Goal: Information Seeking & Learning: Learn about a topic

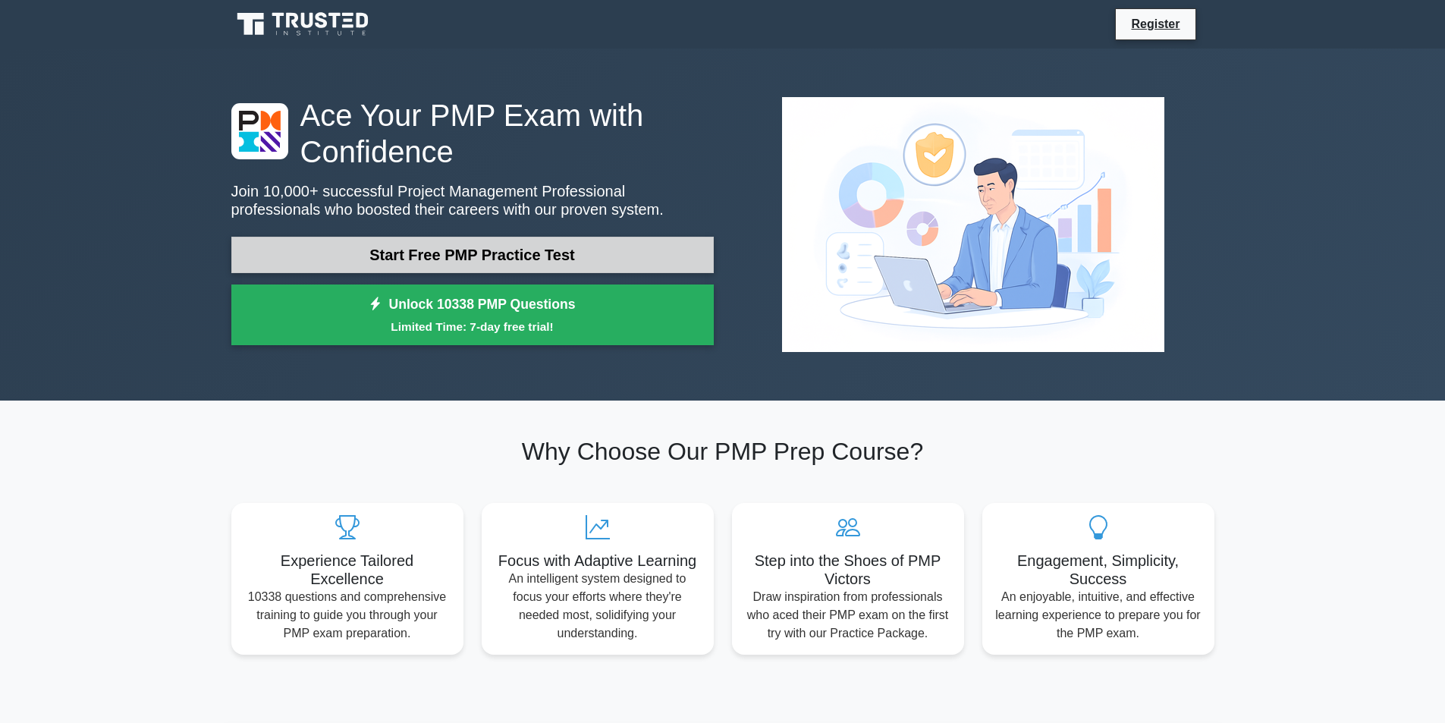
click at [579, 263] on link "Start Free PMP Practice Test" at bounding box center [472, 255] width 483 height 36
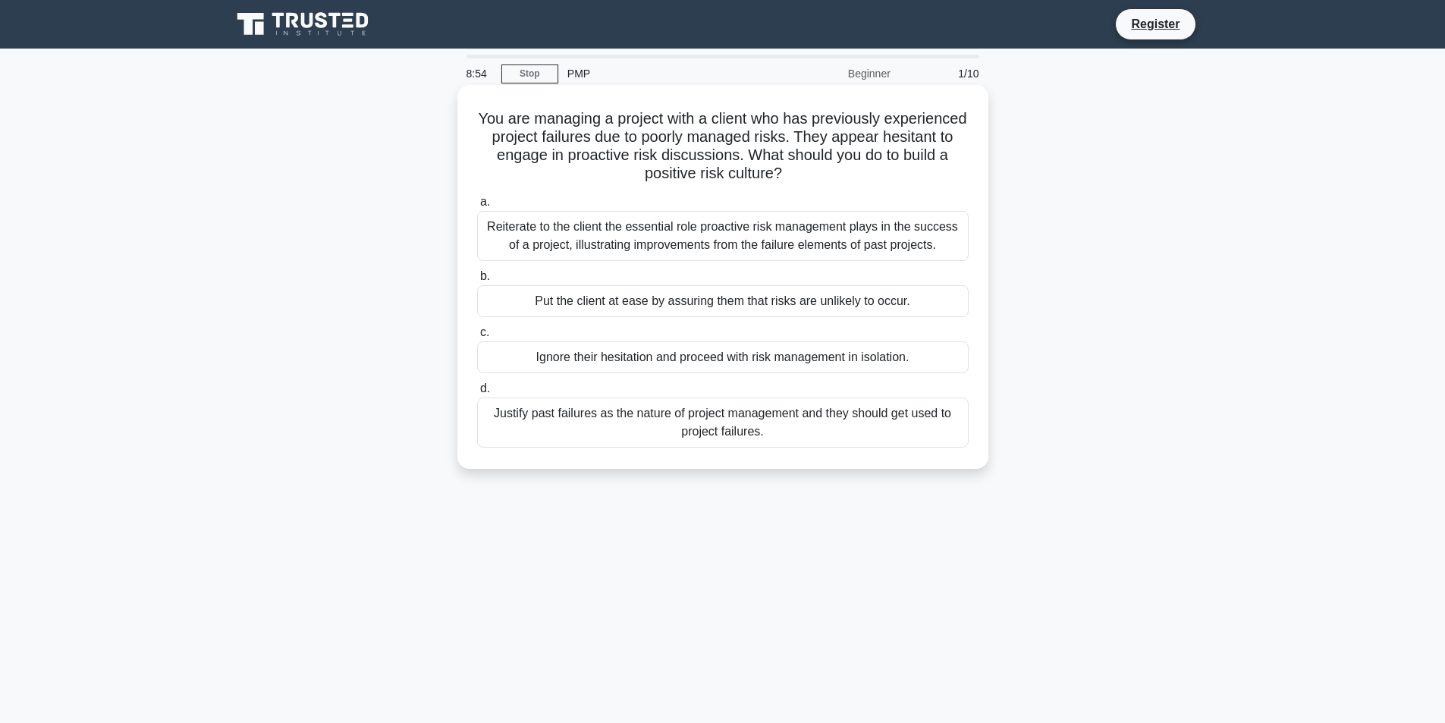
click at [588, 245] on div "Reiterate to the client the essential role proactive risk management plays in t…" at bounding box center [723, 236] width 492 height 50
click at [477, 207] on input "a. Reiterate to the client the essential role proactive risk management plays i…" at bounding box center [477, 202] width 0 height 10
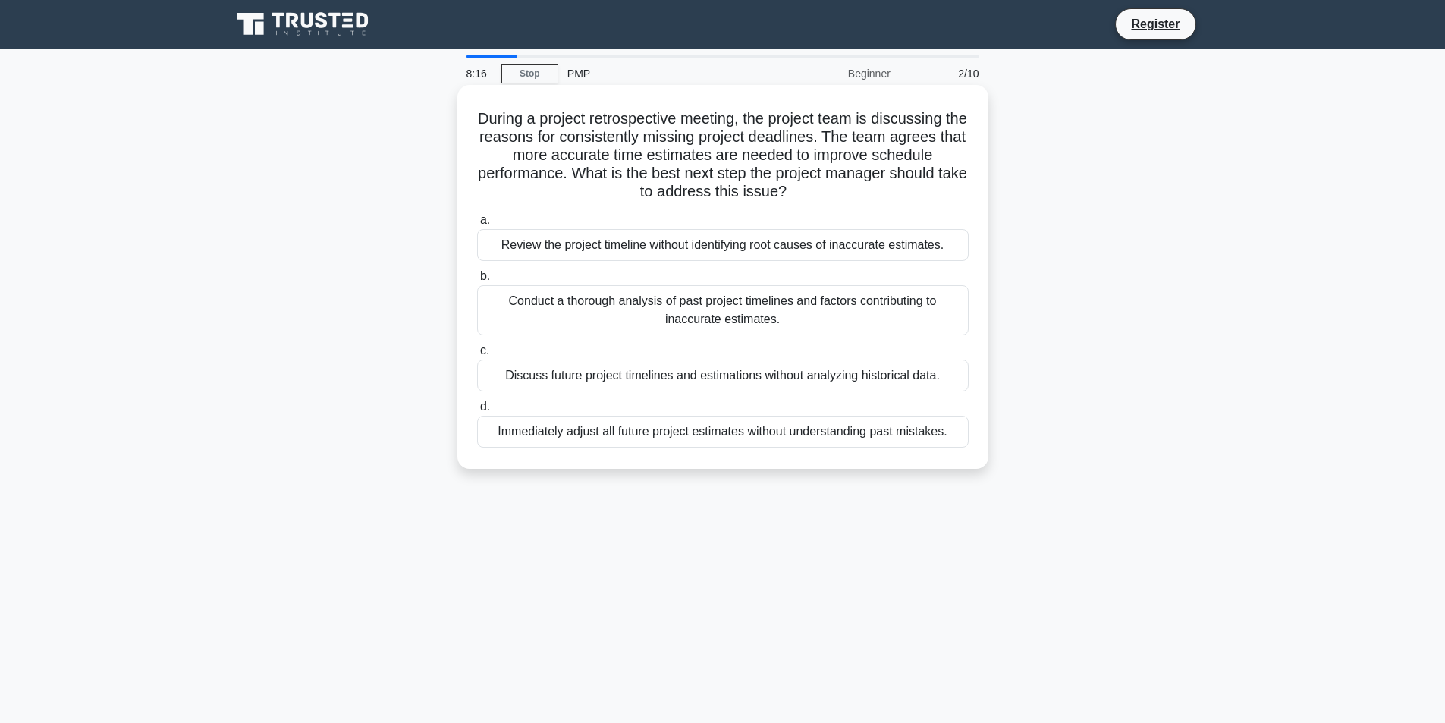
drag, startPoint x: 643, startPoint y: 322, endPoint x: 647, endPoint y: 329, distance: 8.5
click at [647, 329] on div "Conduct a thorough analysis of past project timelines and factors contributing …" at bounding box center [723, 310] width 492 height 50
click at [477, 282] on input "b. Conduct a thorough analysis of past project timelines and factors contributi…" at bounding box center [477, 277] width 0 height 10
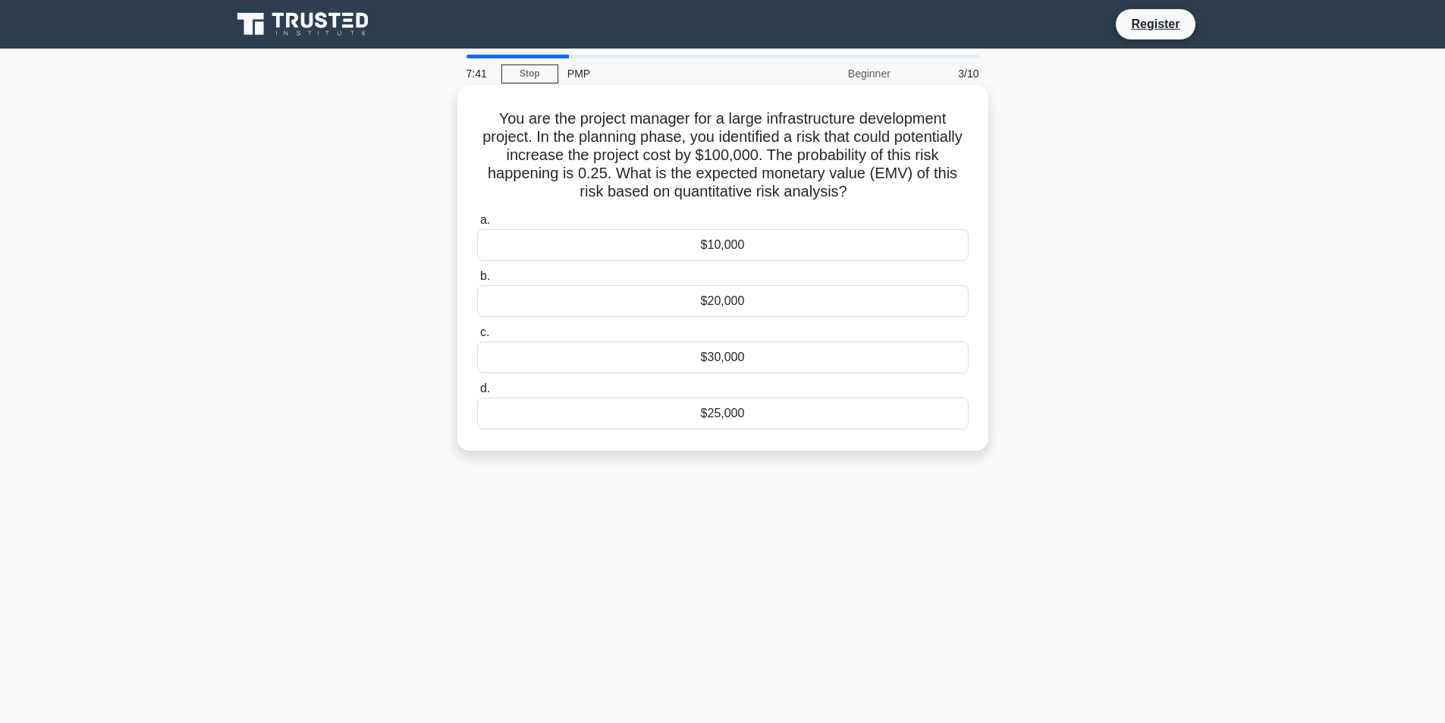
click at [740, 428] on div "$25,000" at bounding box center [723, 414] width 492 height 32
click at [477, 394] on input "d. $25,000" at bounding box center [477, 389] width 0 height 10
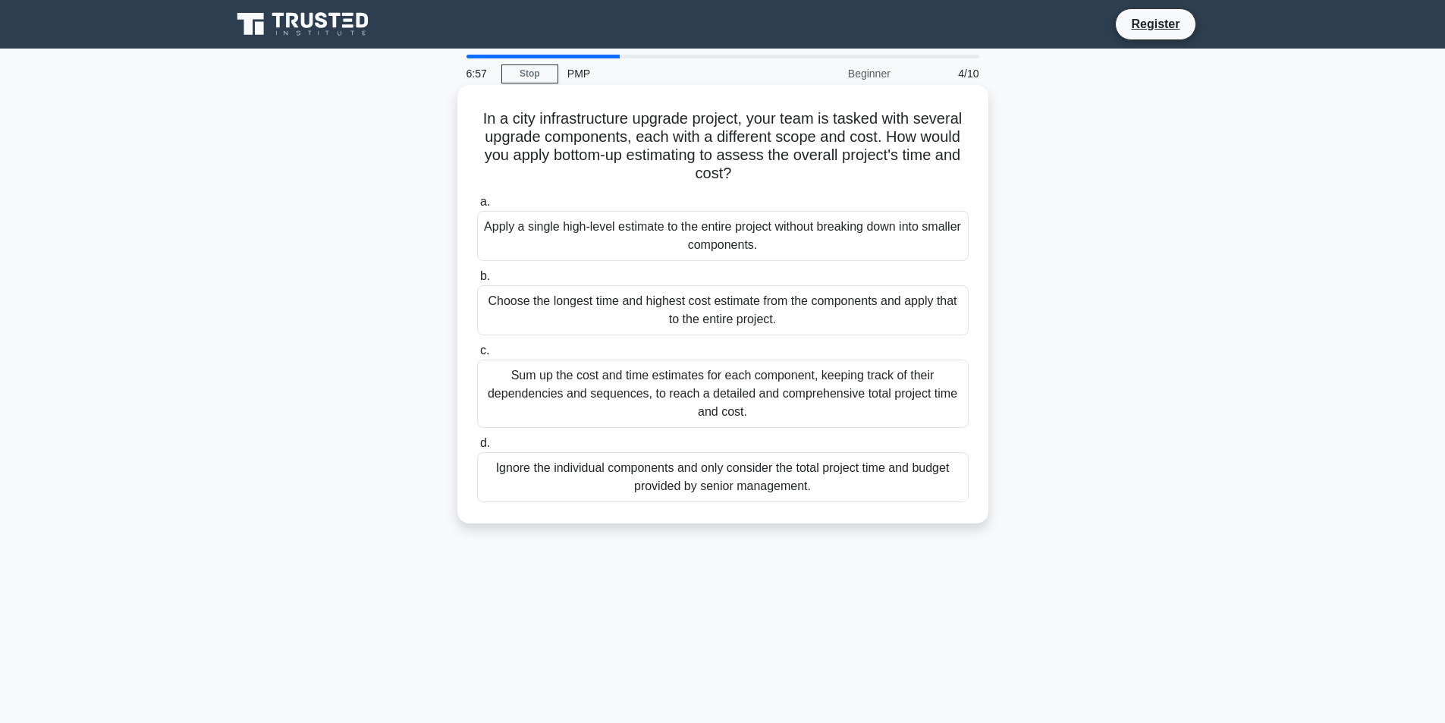
click at [781, 383] on div "Sum up the cost and time estimates for each component, keeping track of their d…" at bounding box center [723, 394] width 492 height 68
click at [477, 356] on input "c. Sum up the cost and time estimates for each component, keeping track of thei…" at bounding box center [477, 351] width 0 height 10
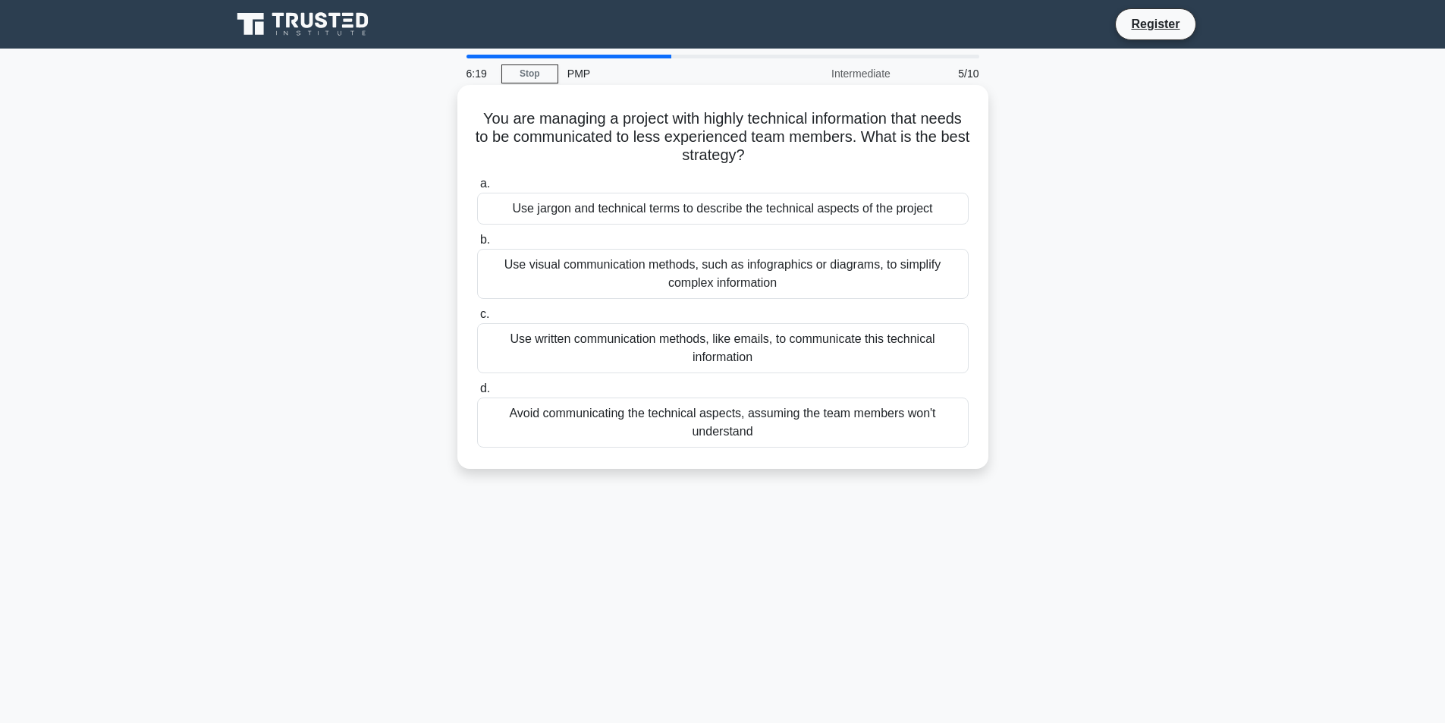
click at [764, 279] on div "Use visual communication methods, such as infographics or diagrams, to simplify…" at bounding box center [723, 274] width 492 height 50
click at [477, 245] on input "b. Use visual communication methods, such as infographics or diagrams, to simpl…" at bounding box center [477, 240] width 0 height 10
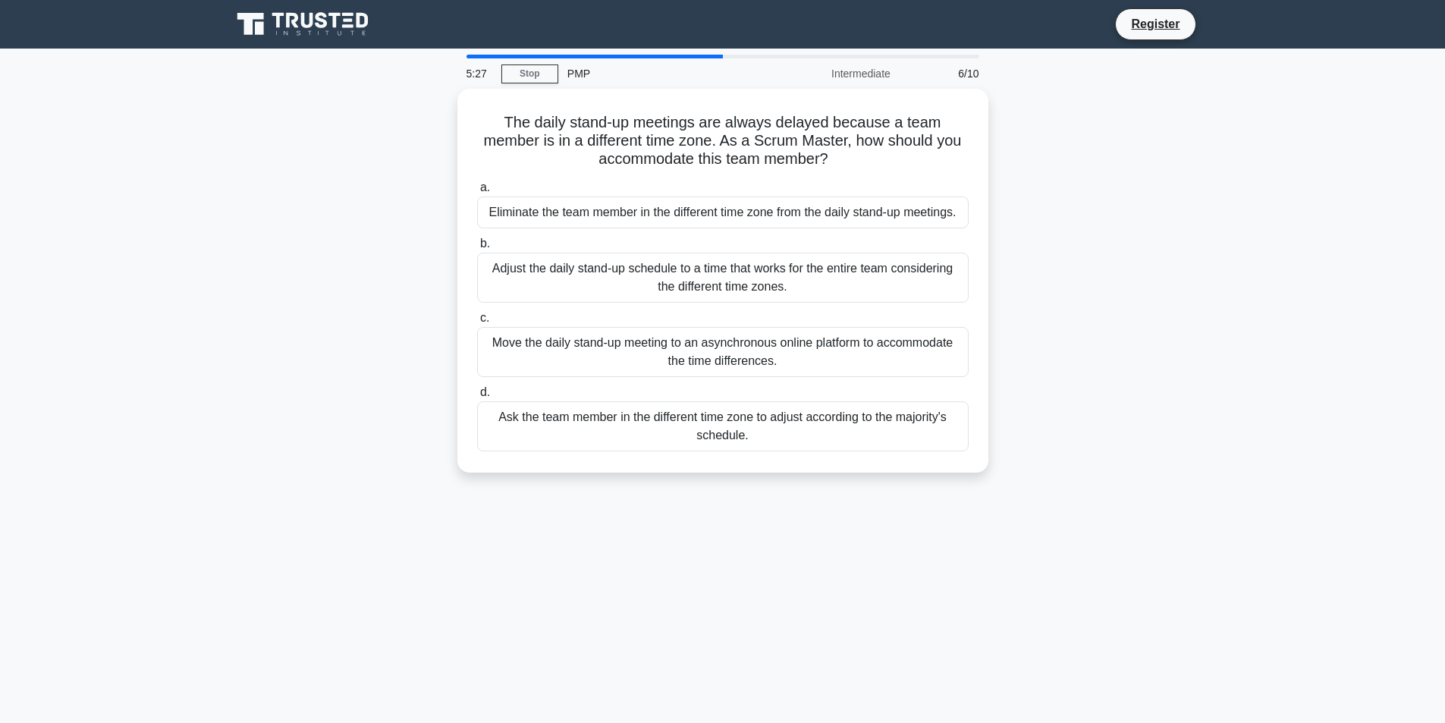
click at [764, 279] on div "Adjust the daily stand-up schedule to a time that works for the entire team con…" at bounding box center [723, 278] width 492 height 50
click at [477, 249] on input "b. Adjust the daily stand-up schedule to a time that works for the entire team …" at bounding box center [477, 244] width 0 height 10
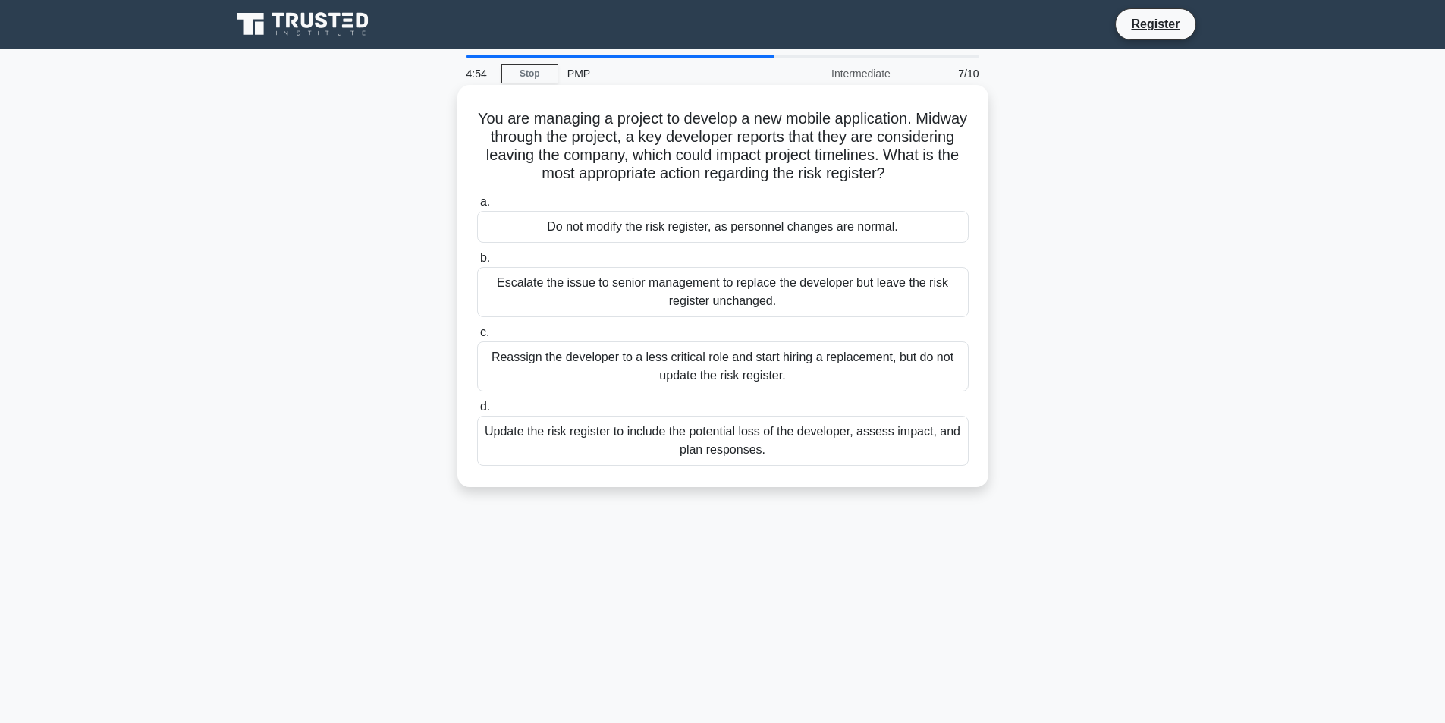
click at [744, 441] on div "Update the risk register to include the potential loss of the developer, assess…" at bounding box center [723, 441] width 492 height 50
click at [658, 448] on div "Update the risk register to include the potential loss of the developer, assess…" at bounding box center [723, 441] width 492 height 50
click at [477, 412] on input "d. Update the risk register to include the potential loss of the developer, ass…" at bounding box center [477, 407] width 0 height 10
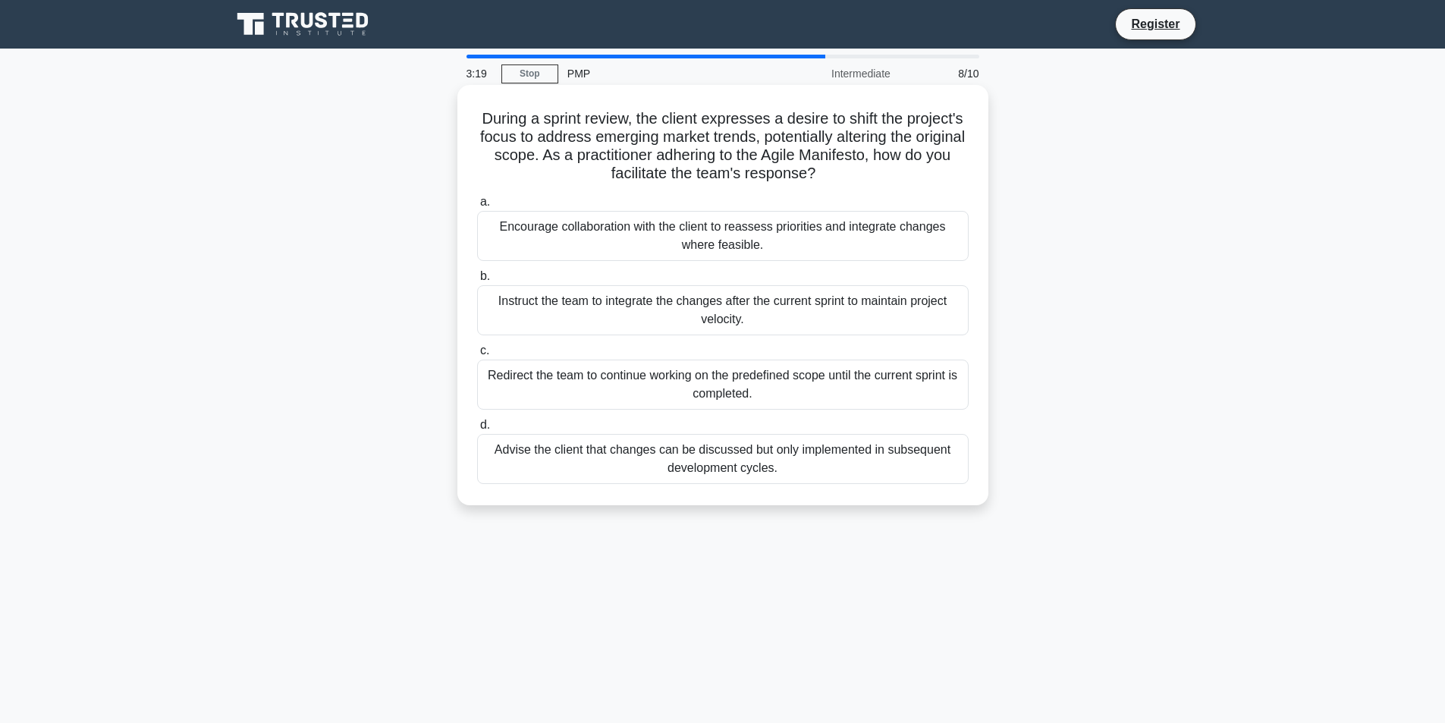
click at [703, 255] on div "Encourage collaboration with the client to reassess priorities and integrate ch…" at bounding box center [723, 236] width 492 height 50
click at [477, 207] on input "a. Encourage collaboration with the client to reassess priorities and integrate…" at bounding box center [477, 202] width 0 height 10
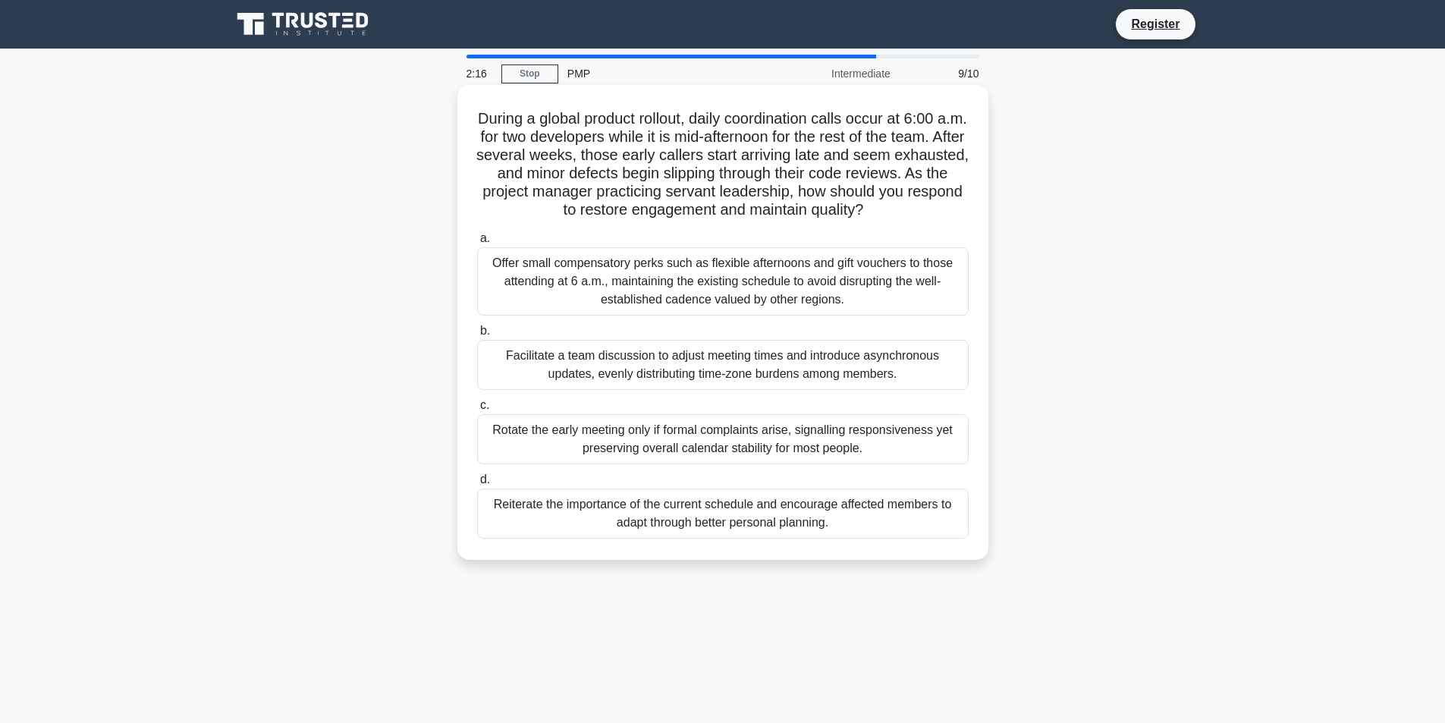
click at [722, 369] on div "Facilitate a team discussion to adjust meeting times and introduce asynchronous…" at bounding box center [723, 365] width 492 height 50
click at [477, 336] on input "b. Facilitate a team discussion to adjust meeting times and introduce asynchron…" at bounding box center [477, 331] width 0 height 10
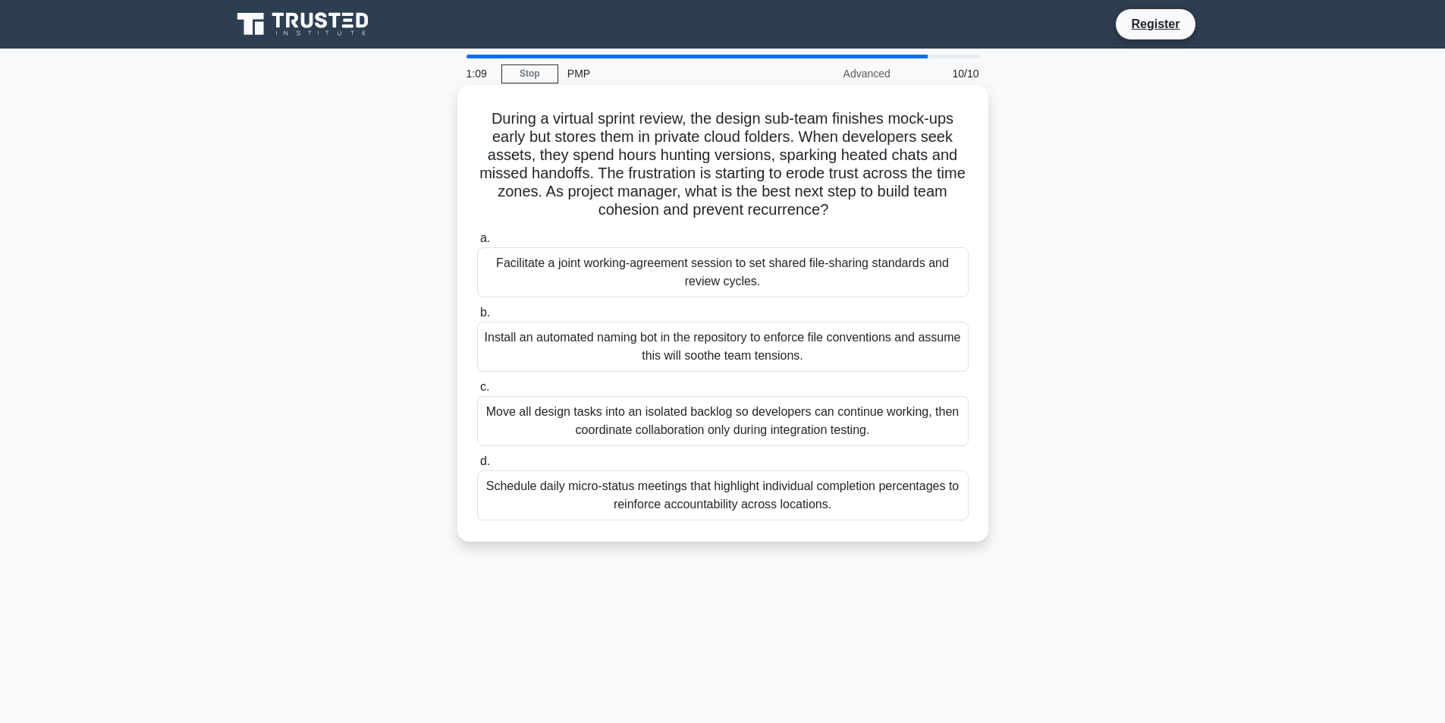
click at [735, 278] on div "Facilitate a joint working-agreement session to set shared file-sharing standar…" at bounding box center [723, 272] width 492 height 50
click at [477, 244] on input "a. Facilitate a joint working-agreement session to set shared file-sharing stan…" at bounding box center [477, 239] width 0 height 10
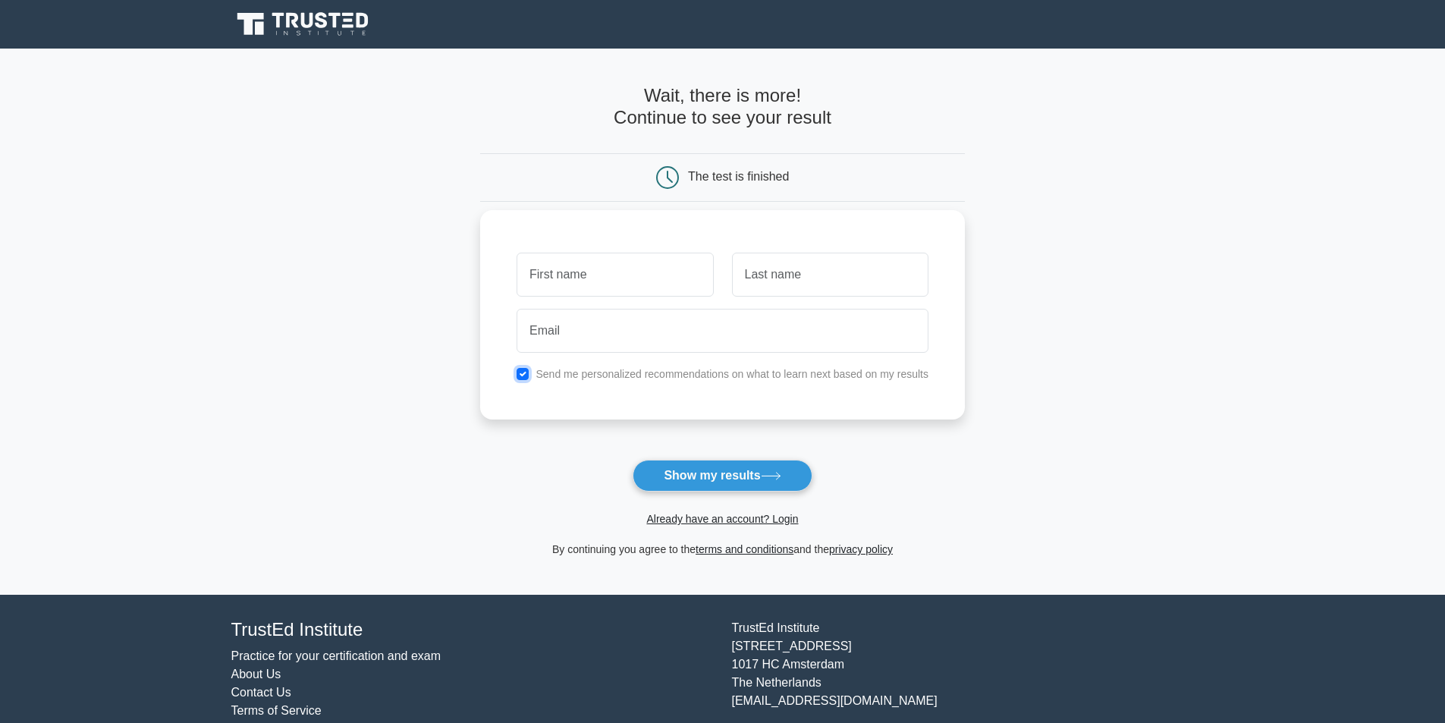
click at [527, 375] on input "checkbox" at bounding box center [523, 374] width 12 height 12
checkbox input "false"
click at [570, 291] on input "text" at bounding box center [615, 275] width 197 height 44
type input "abdulkareem"
type input "s"
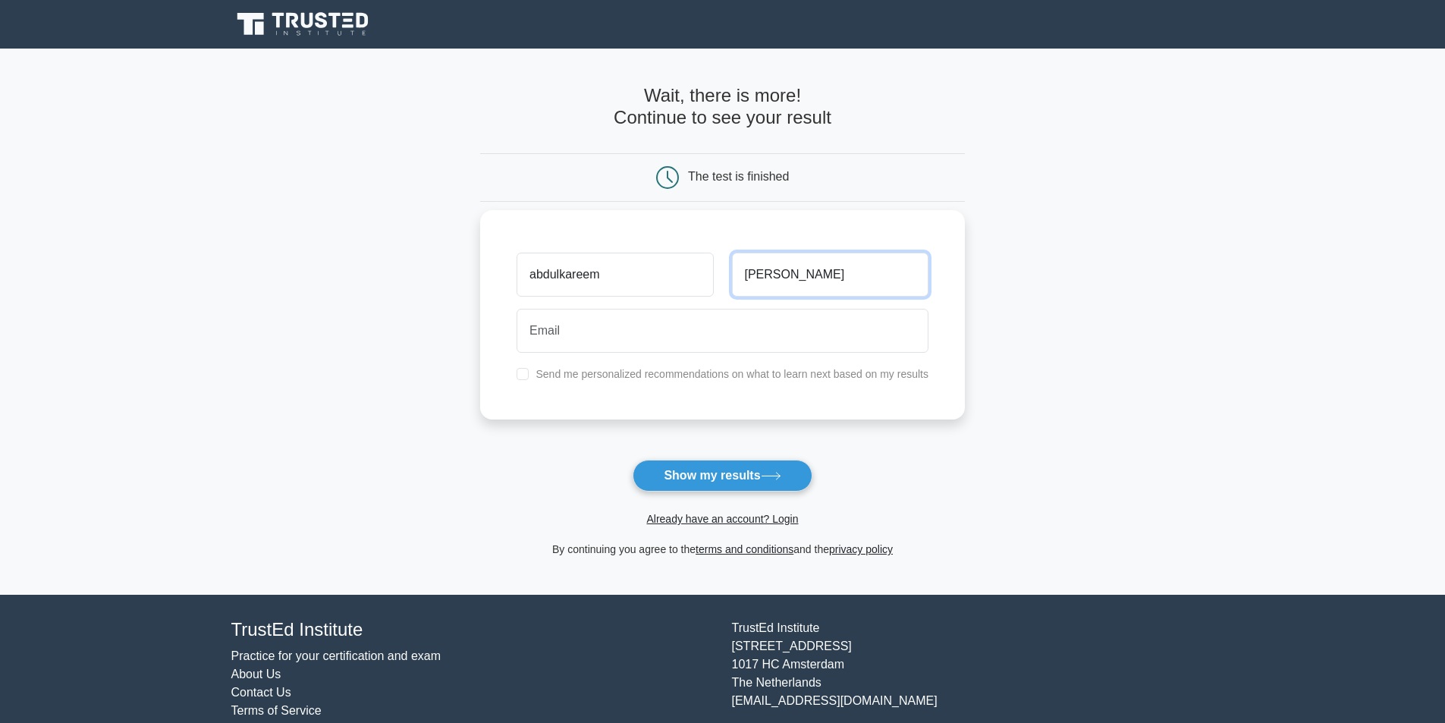
type input "alhamad"
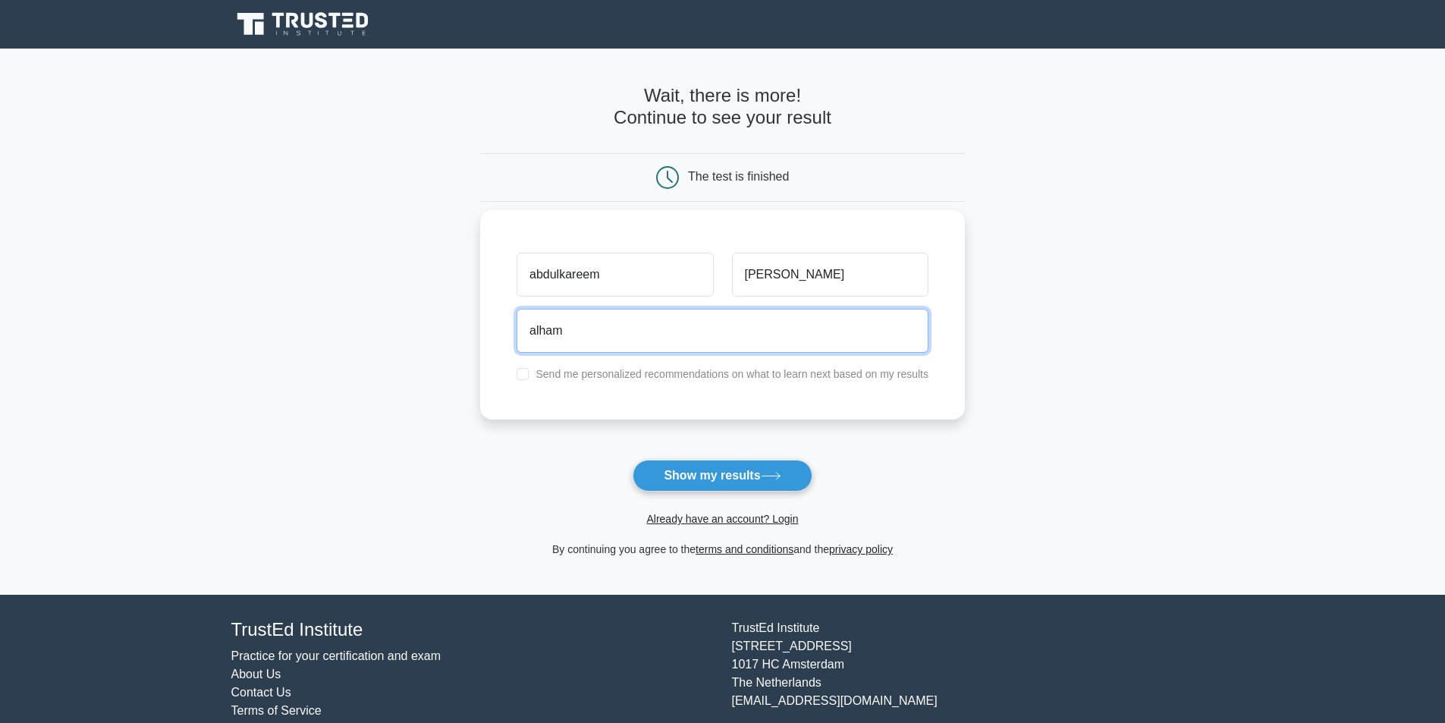
type input "alhamad026@gmail.com"
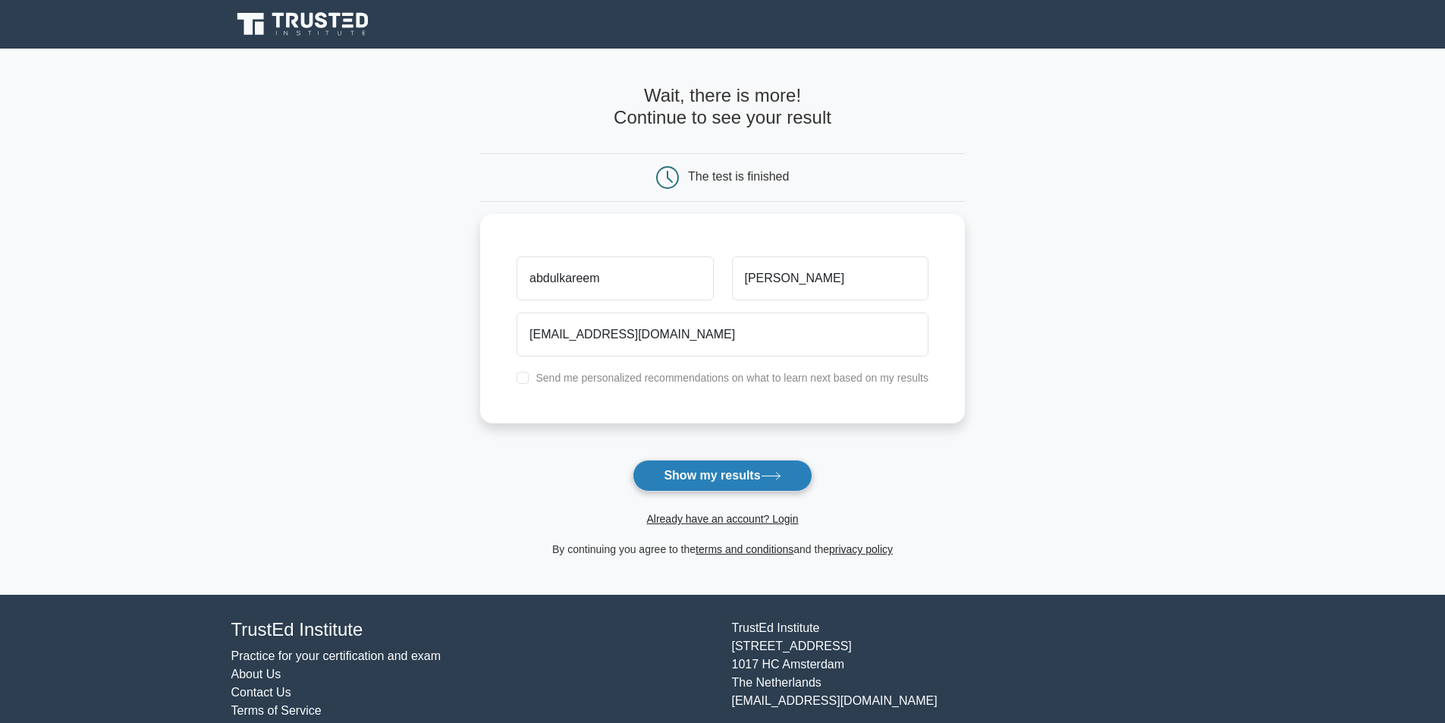
click at [724, 477] on button "Show my results" at bounding box center [722, 476] width 179 height 32
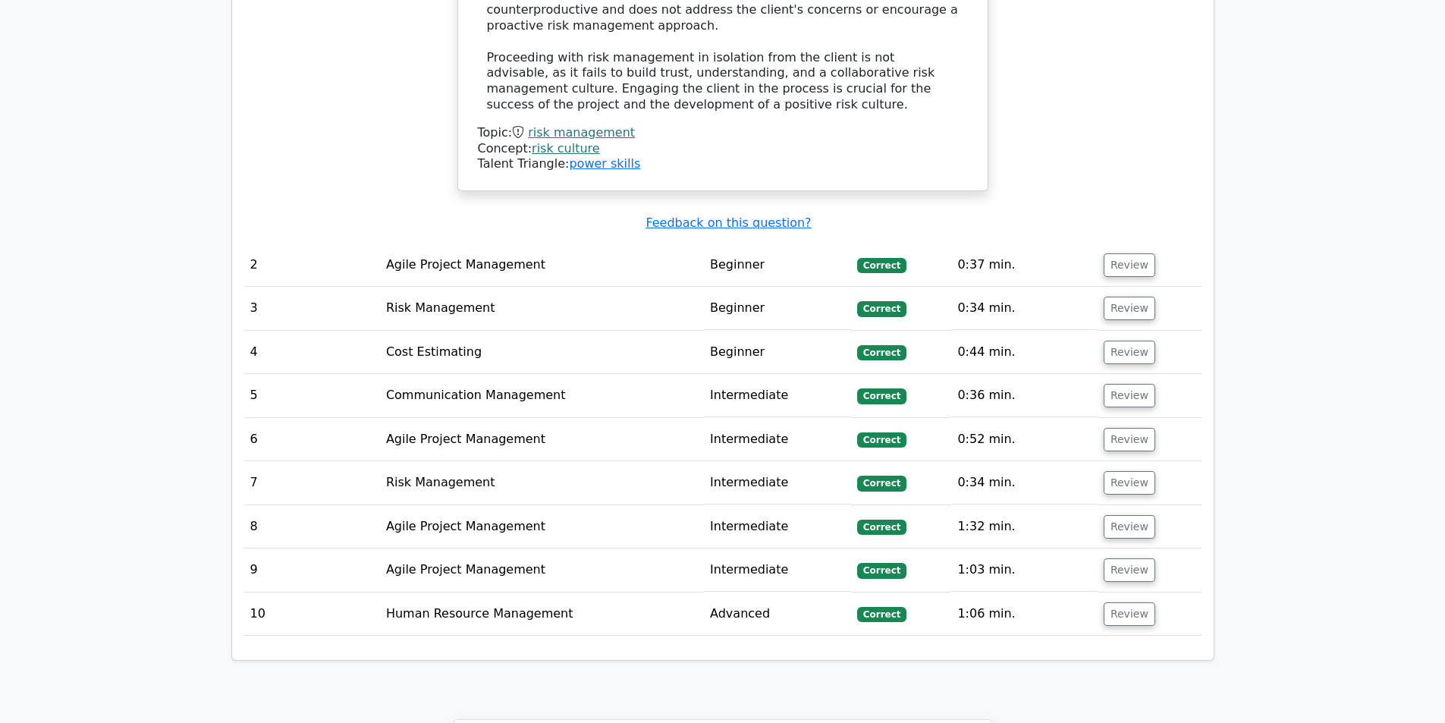
scroll to position [1973, 0]
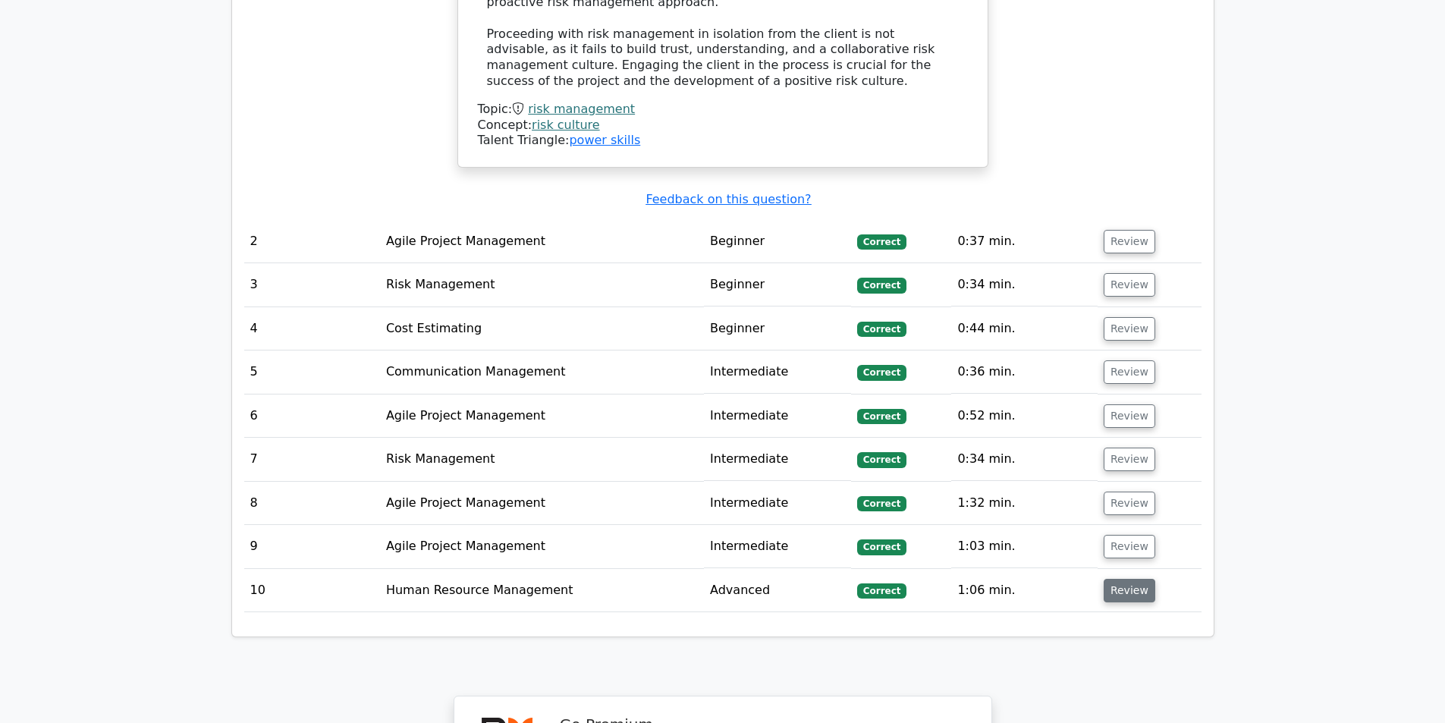
click at [1125, 579] on button "Review" at bounding box center [1130, 591] width 52 height 24
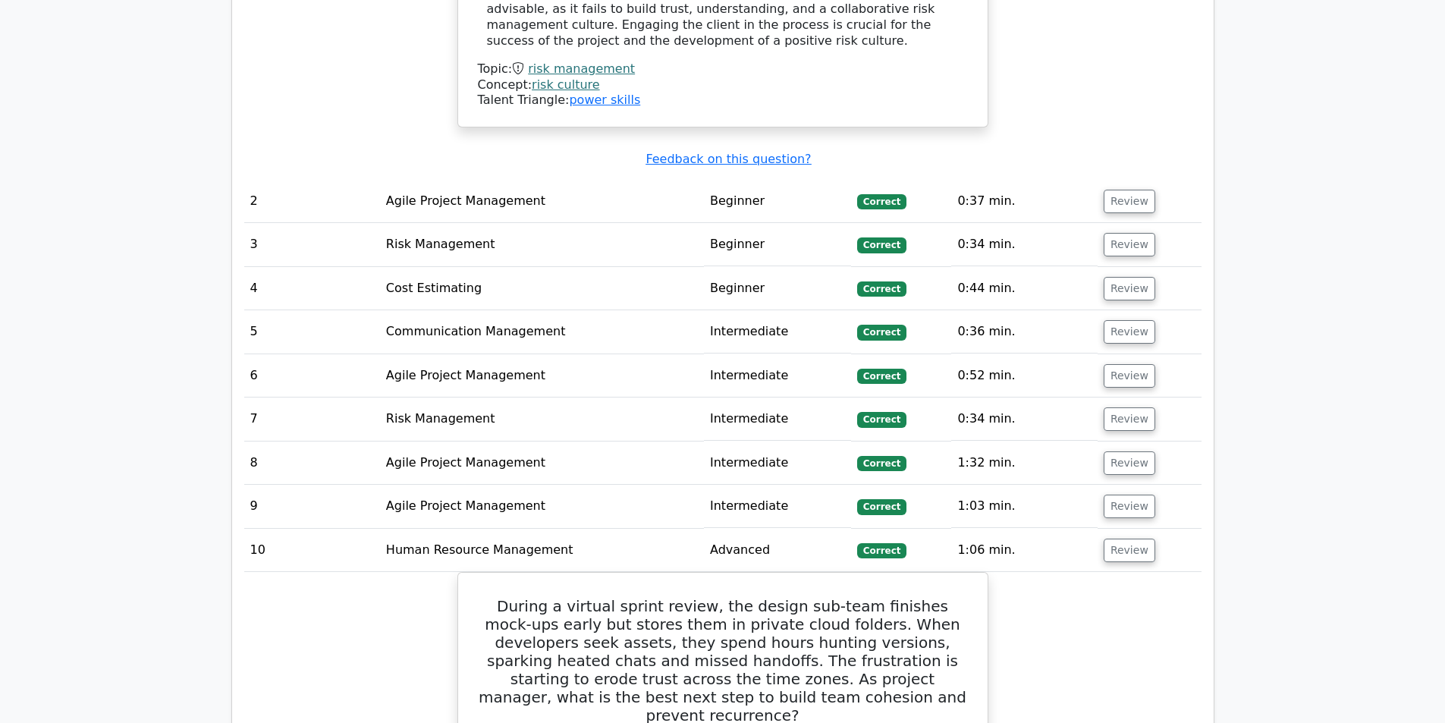
scroll to position [2049, 0]
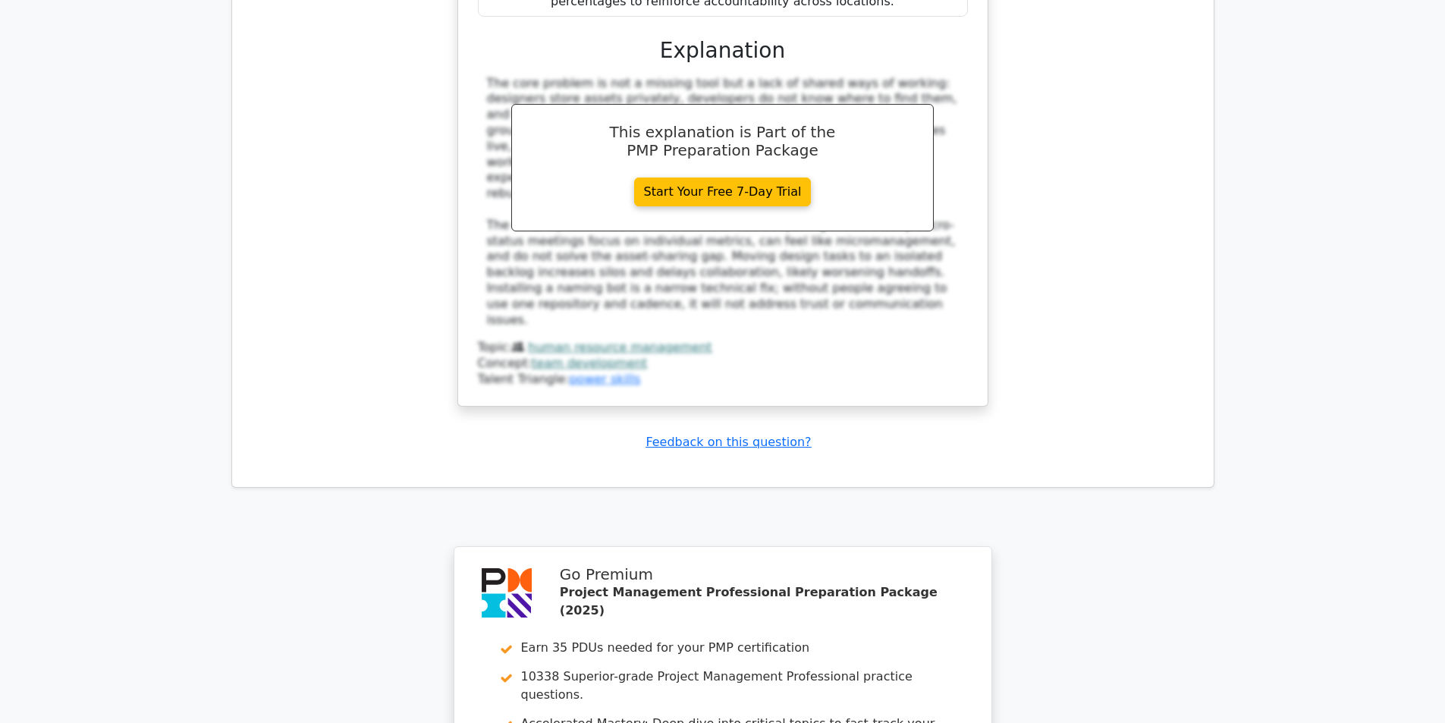
scroll to position [3263, 0]
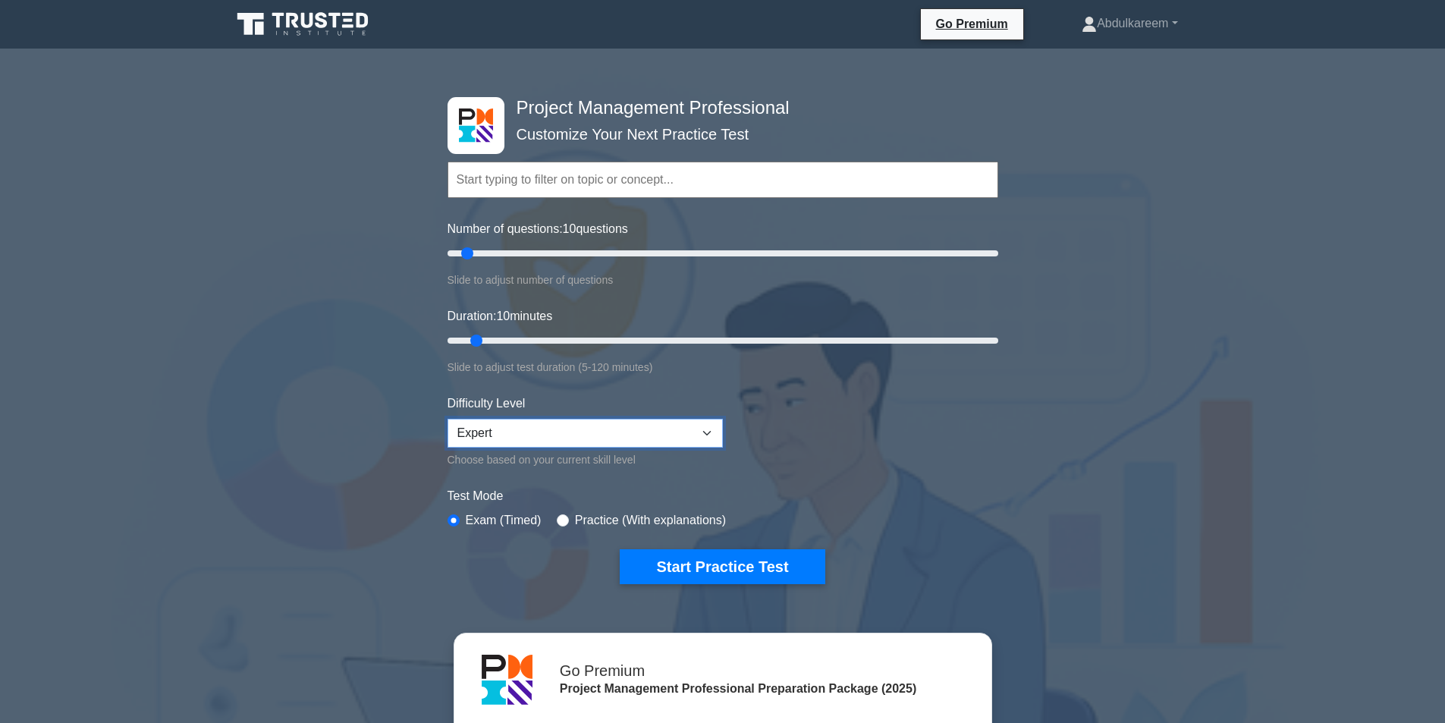
click at [606, 436] on select "Beginner Intermediate Expert" at bounding box center [585, 433] width 275 height 29
click at [694, 563] on button "Start Practice Test" at bounding box center [722, 566] width 205 height 35
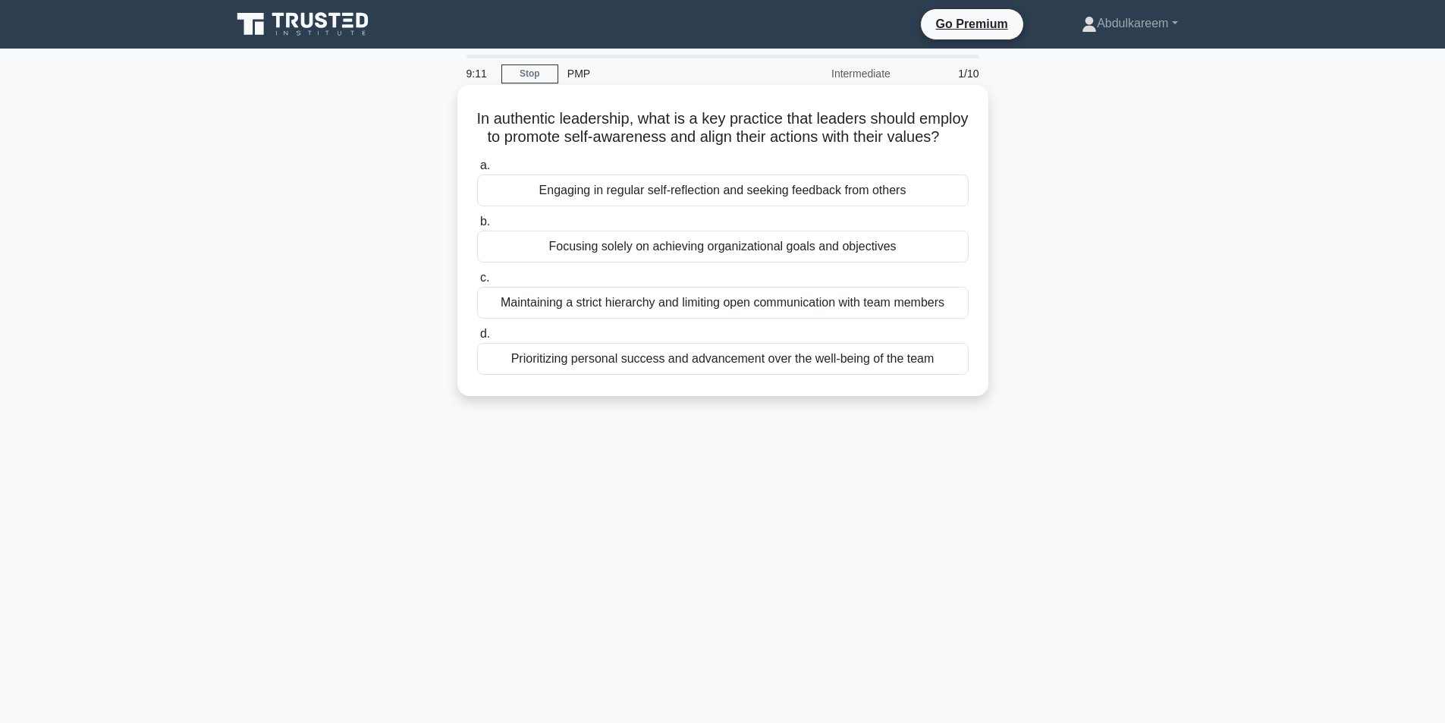
click at [791, 206] on div "Engaging in regular self-reflection and seeking feedback from others" at bounding box center [723, 191] width 492 height 32
click at [477, 171] on input "a. Engaging in regular self-reflection and seeking feedback from others" at bounding box center [477, 166] width 0 height 10
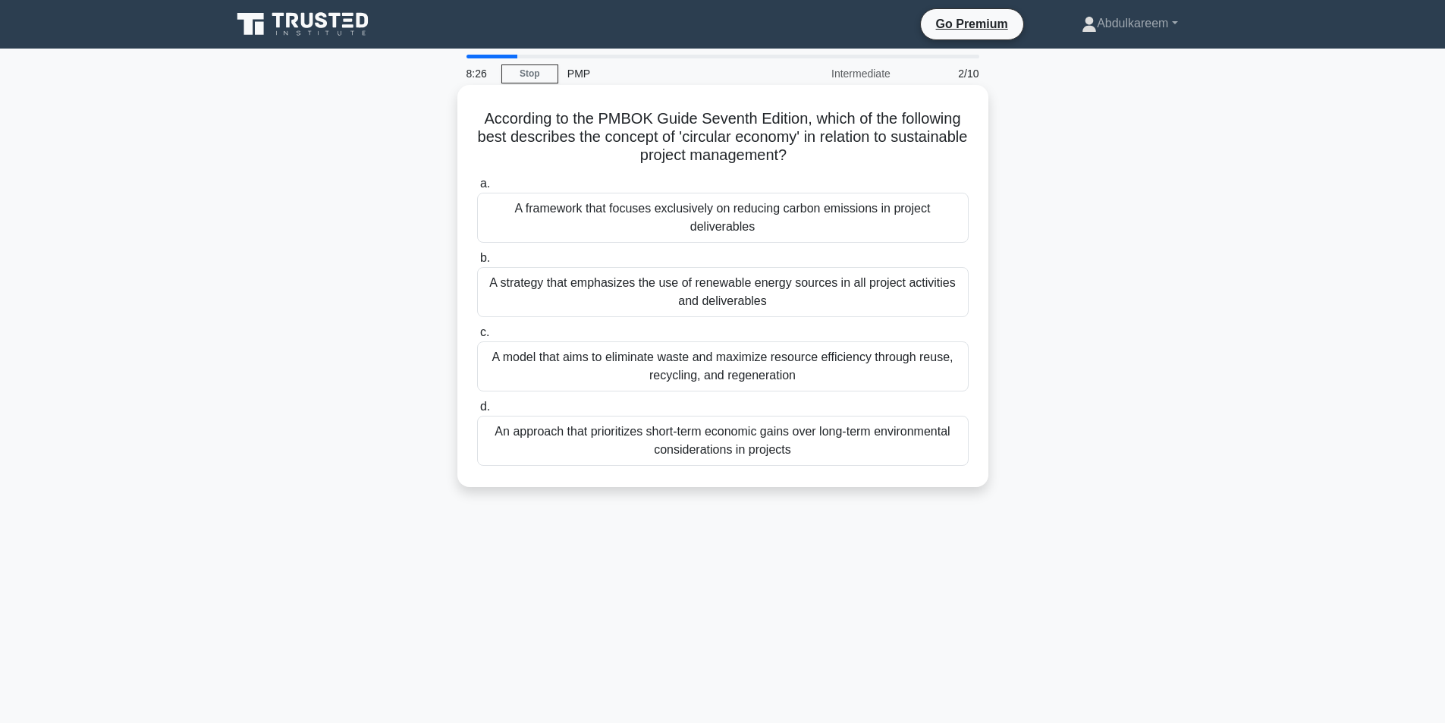
click at [725, 376] on div "A model that aims to eliminate waste and maximize resource efficiency through r…" at bounding box center [723, 366] width 492 height 50
click at [477, 338] on input "c. A model that aims to eliminate waste and maximize resource efficiency throug…" at bounding box center [477, 333] width 0 height 10
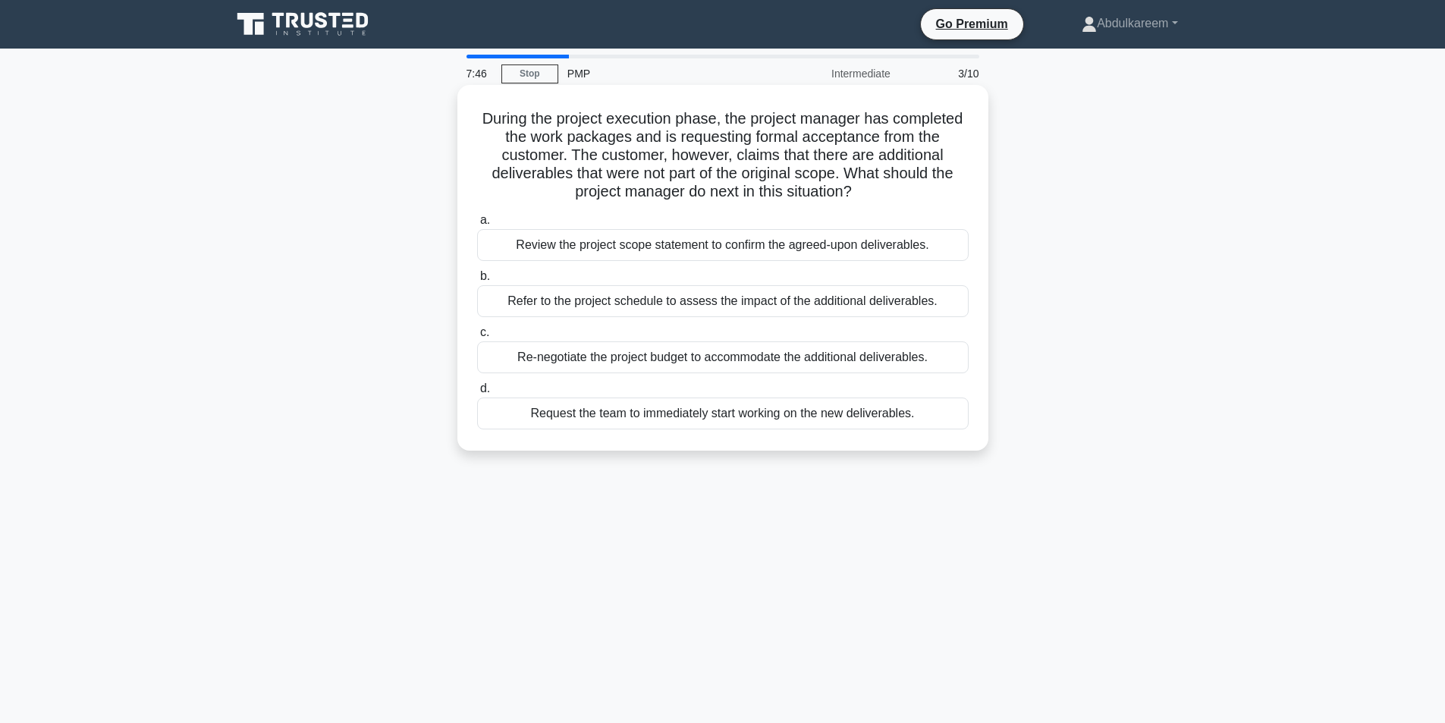
click at [765, 250] on div "Review the project scope statement to confirm the agreed-upon deliverables." at bounding box center [723, 245] width 492 height 32
click at [477, 225] on input "a. Review the project scope statement to confirm the agreed-upon deliverables." at bounding box center [477, 220] width 0 height 10
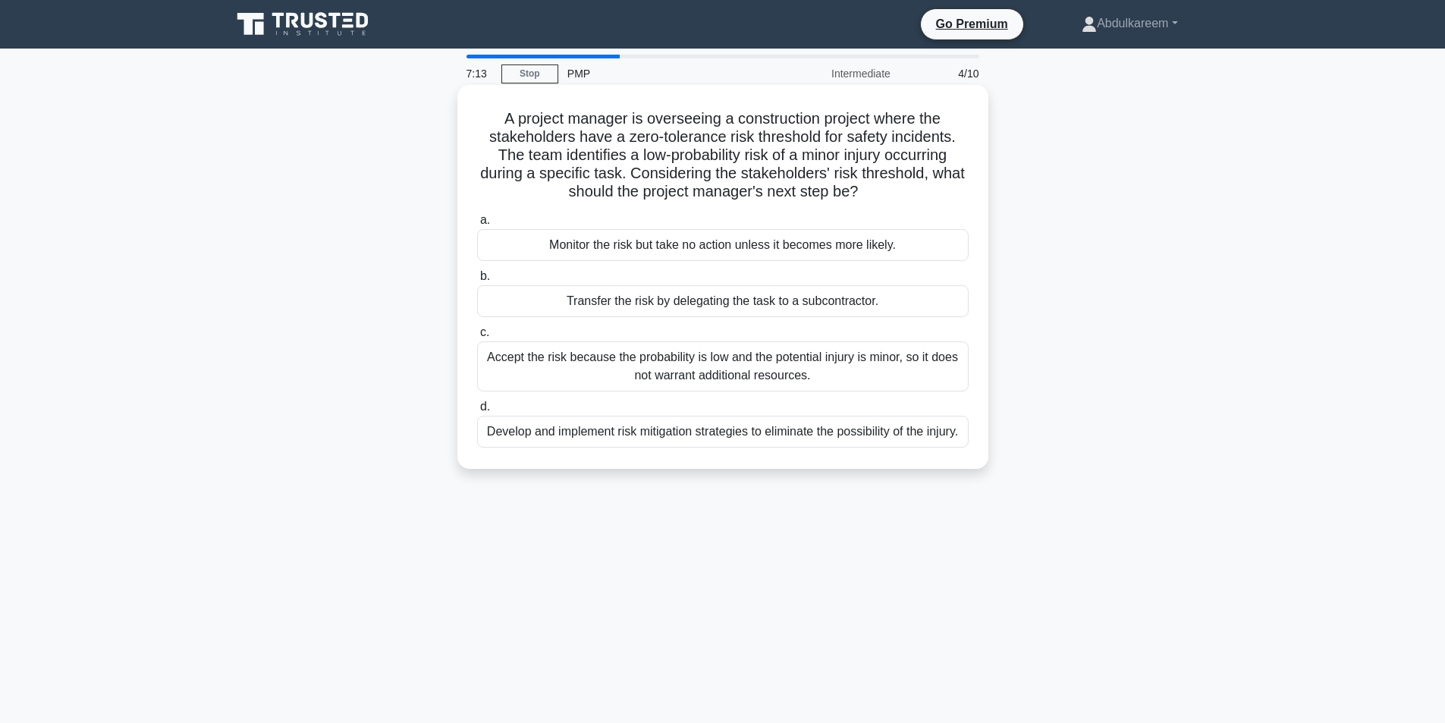
click at [715, 448] on div "Develop and implement risk mitigation strategies to eliminate the possibility o…" at bounding box center [723, 432] width 492 height 32
click at [477, 412] on input "d. Develop and implement risk mitigation strategies to eliminate the possibilit…" at bounding box center [477, 407] width 0 height 10
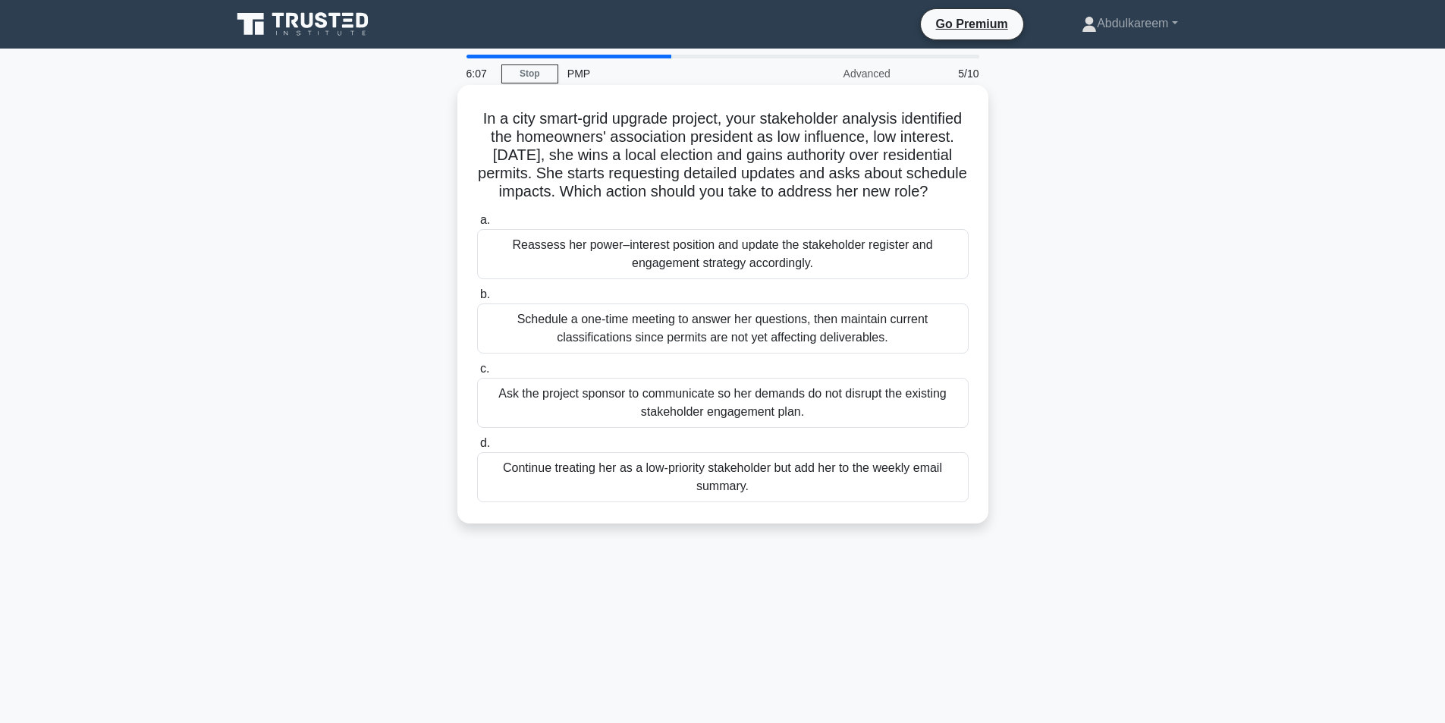
click at [858, 263] on div "Reassess her power–interest position and update the stakeholder register and en…" at bounding box center [723, 254] width 492 height 50
click at [477, 225] on input "a. Reassess her power–interest position and update the stakeholder register and…" at bounding box center [477, 220] width 0 height 10
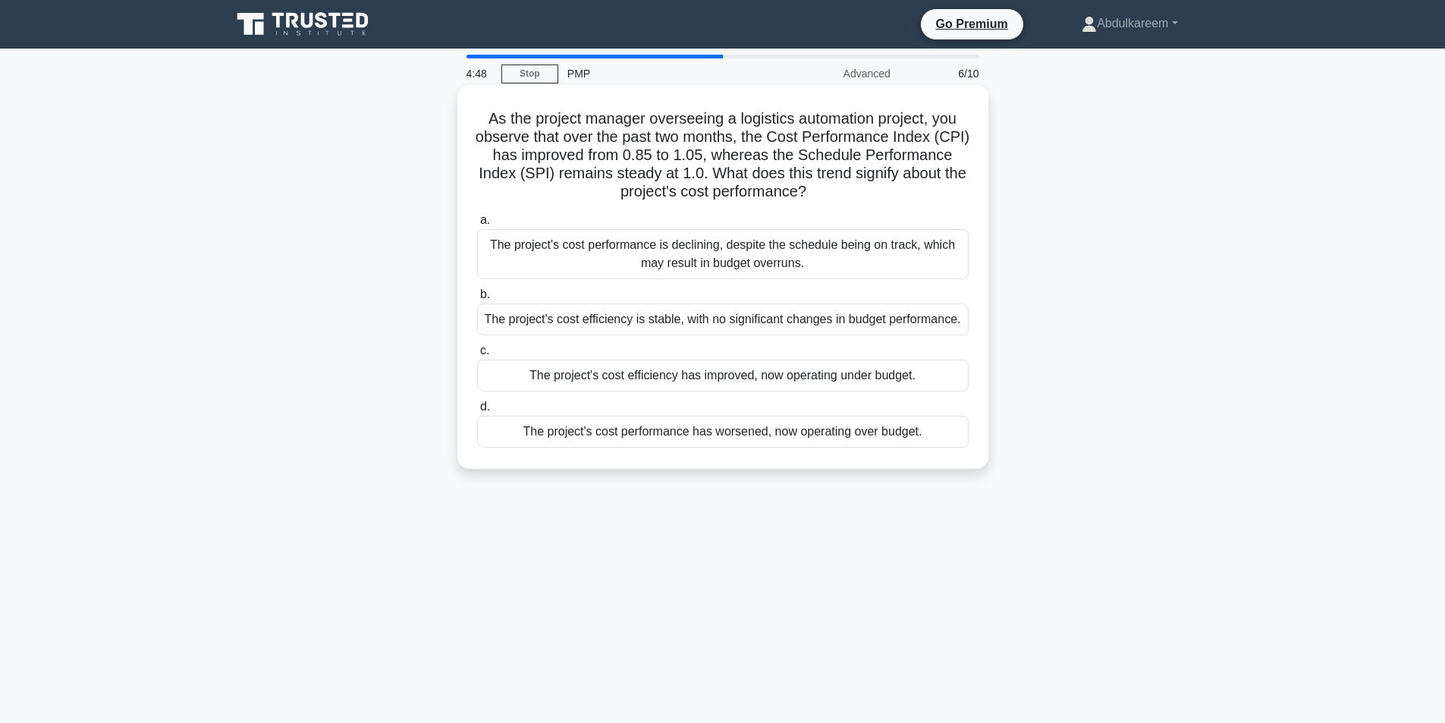
click at [916, 379] on div "The project's cost efficiency has improved, now operating under budget." at bounding box center [723, 376] width 492 height 32
click at [477, 356] on input "c. The project's cost efficiency has improved, now operating under budget." at bounding box center [477, 351] width 0 height 10
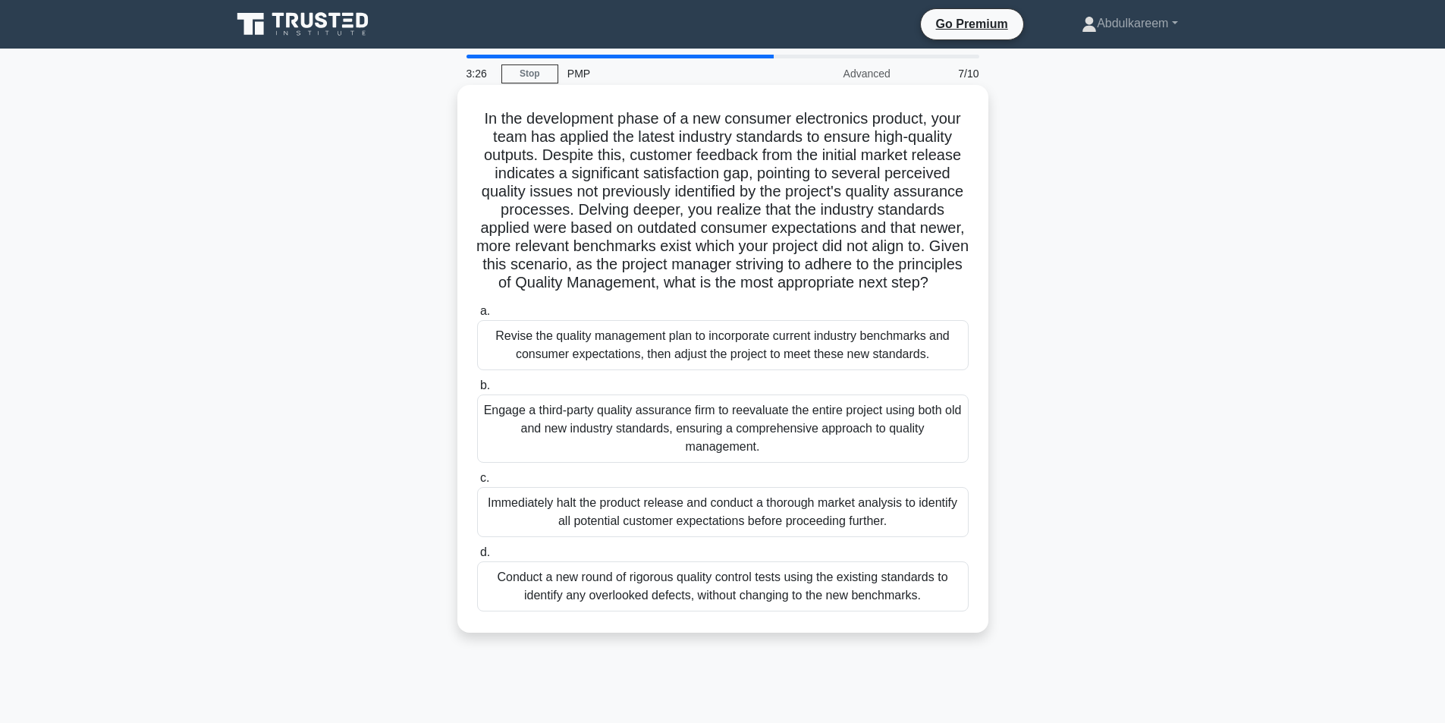
click at [955, 369] on div "Revise the quality management plan to incorporate current industry benchmarks a…" at bounding box center [723, 345] width 492 height 50
click at [477, 316] on input "a. Revise the quality management plan to incorporate current industry benchmark…" at bounding box center [477, 312] width 0 height 10
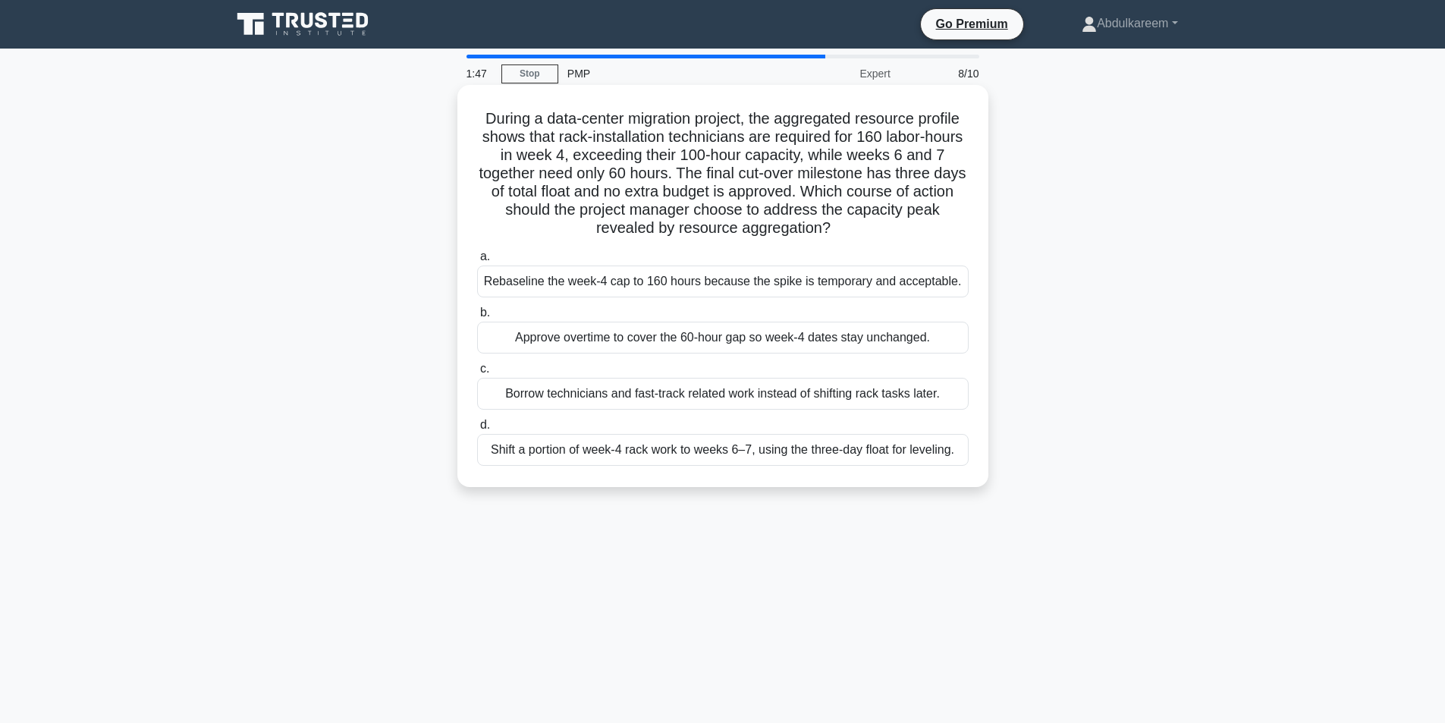
click at [579, 393] on div "Borrow technicians and fast-track related work instead of shifting rack tasks l…" at bounding box center [723, 394] width 492 height 32
click at [477, 374] on input "c. Borrow technicians and fast-track related work instead of shifting rack task…" at bounding box center [477, 369] width 0 height 10
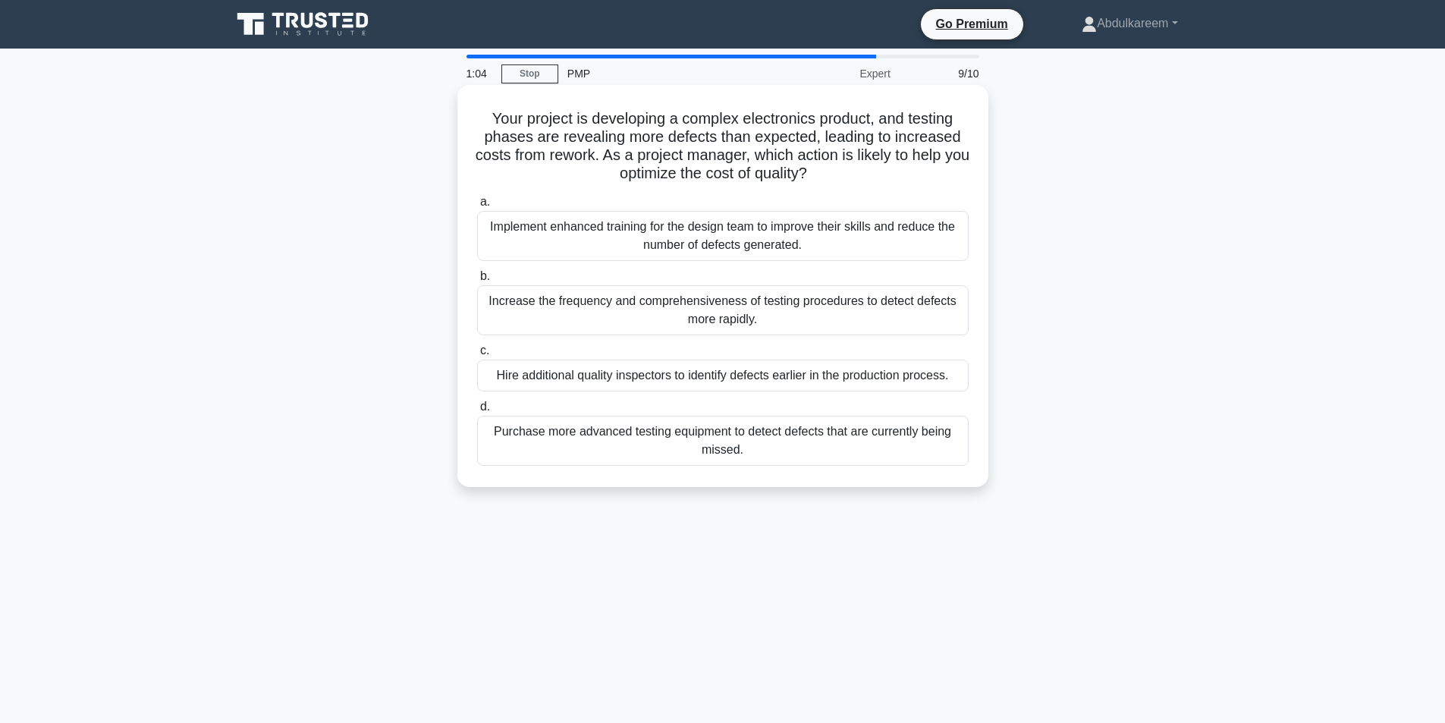
click at [678, 319] on div "Increase the frequency and comprehensiveness of testing procedures to detect de…" at bounding box center [723, 310] width 492 height 50
click at [477, 282] on input "b. Increase the frequency and comprehensiveness of testing procedures to detect…" at bounding box center [477, 277] width 0 height 10
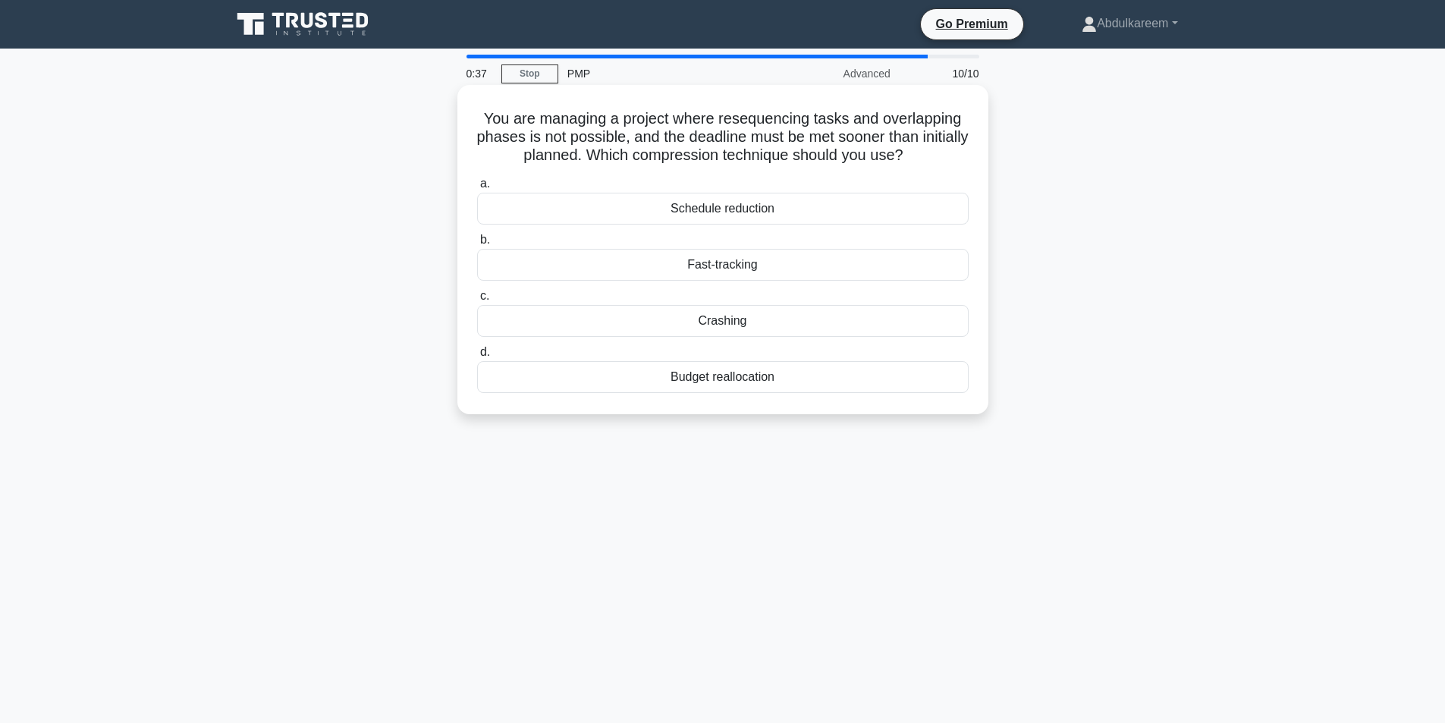
click at [709, 262] on div "Fast-tracking" at bounding box center [723, 265] width 492 height 32
click at [477, 245] on input "b. Fast-tracking" at bounding box center [477, 240] width 0 height 10
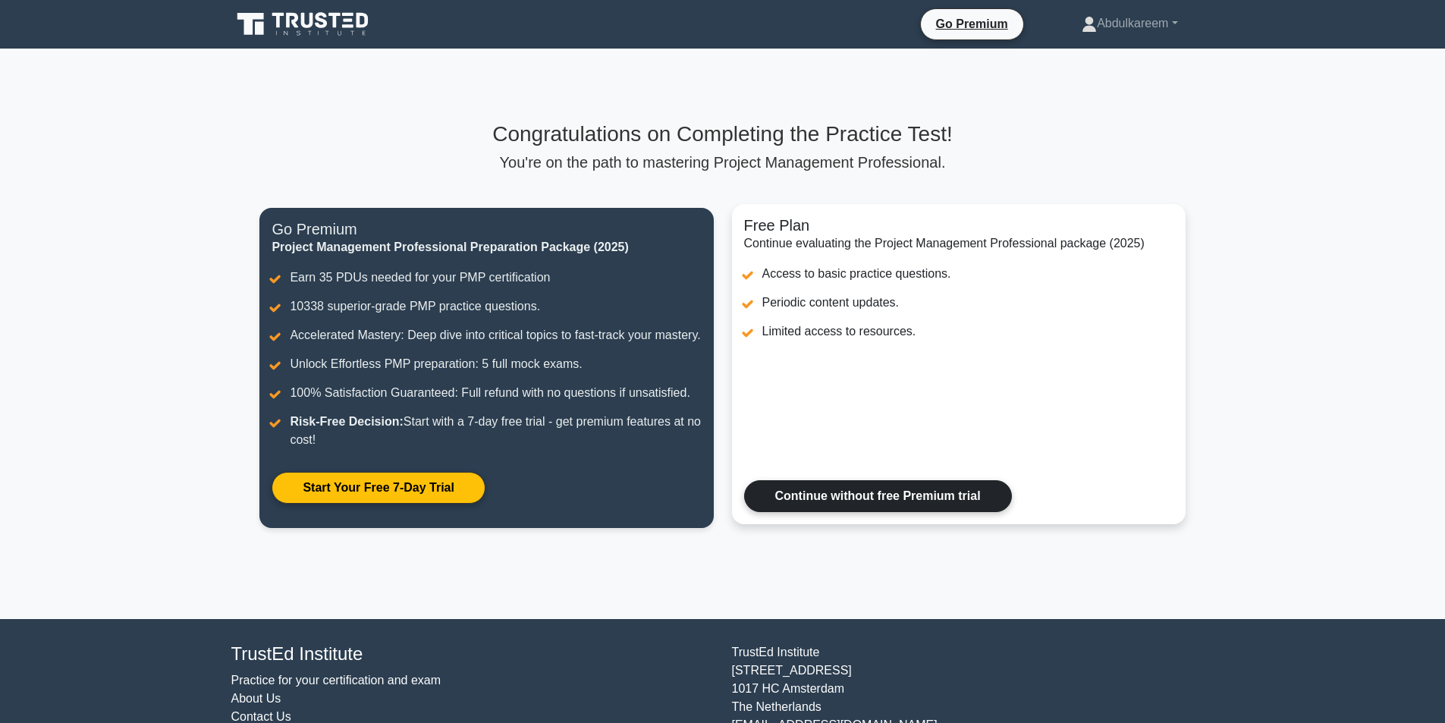
click at [853, 509] on link "Continue without free Premium trial" at bounding box center [878, 496] width 268 height 32
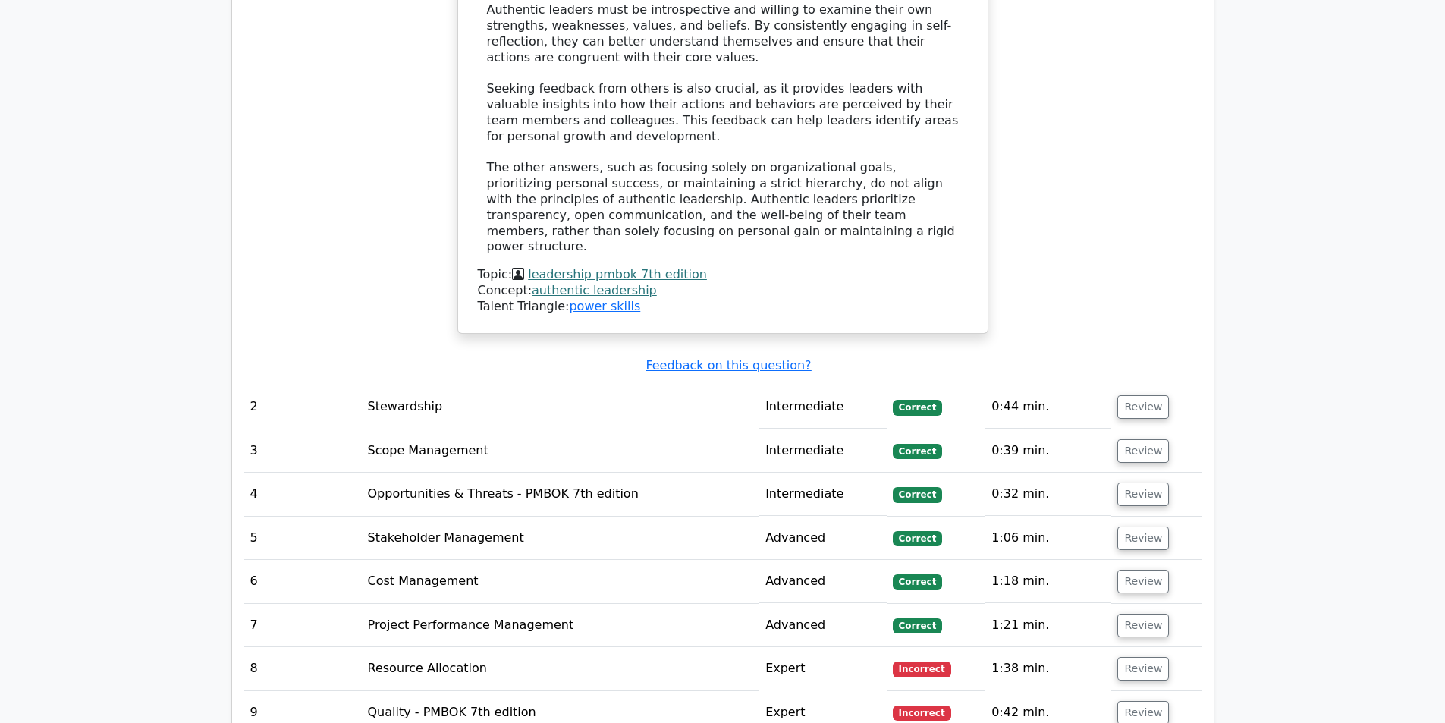
scroll to position [1973, 0]
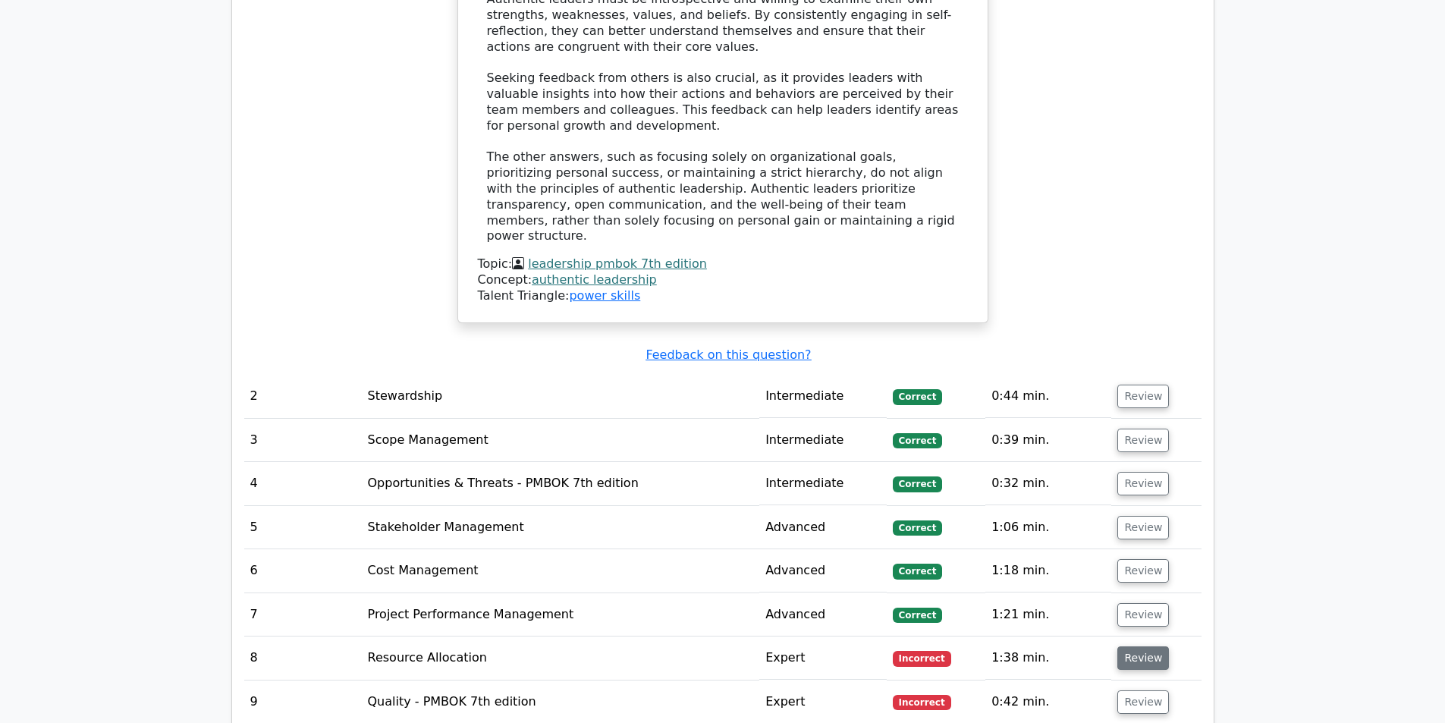
click at [1142, 646] on button "Review" at bounding box center [1144, 658] width 52 height 24
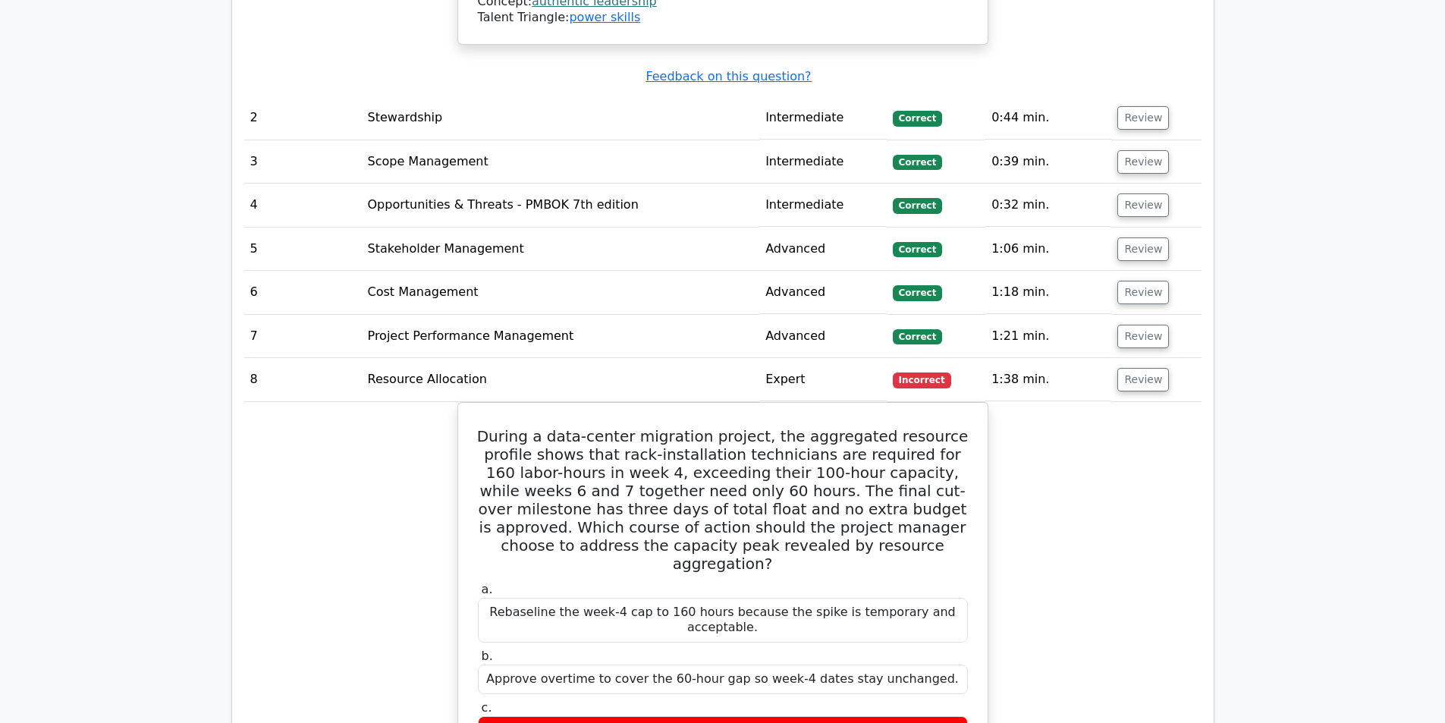
scroll to position [2276, 0]
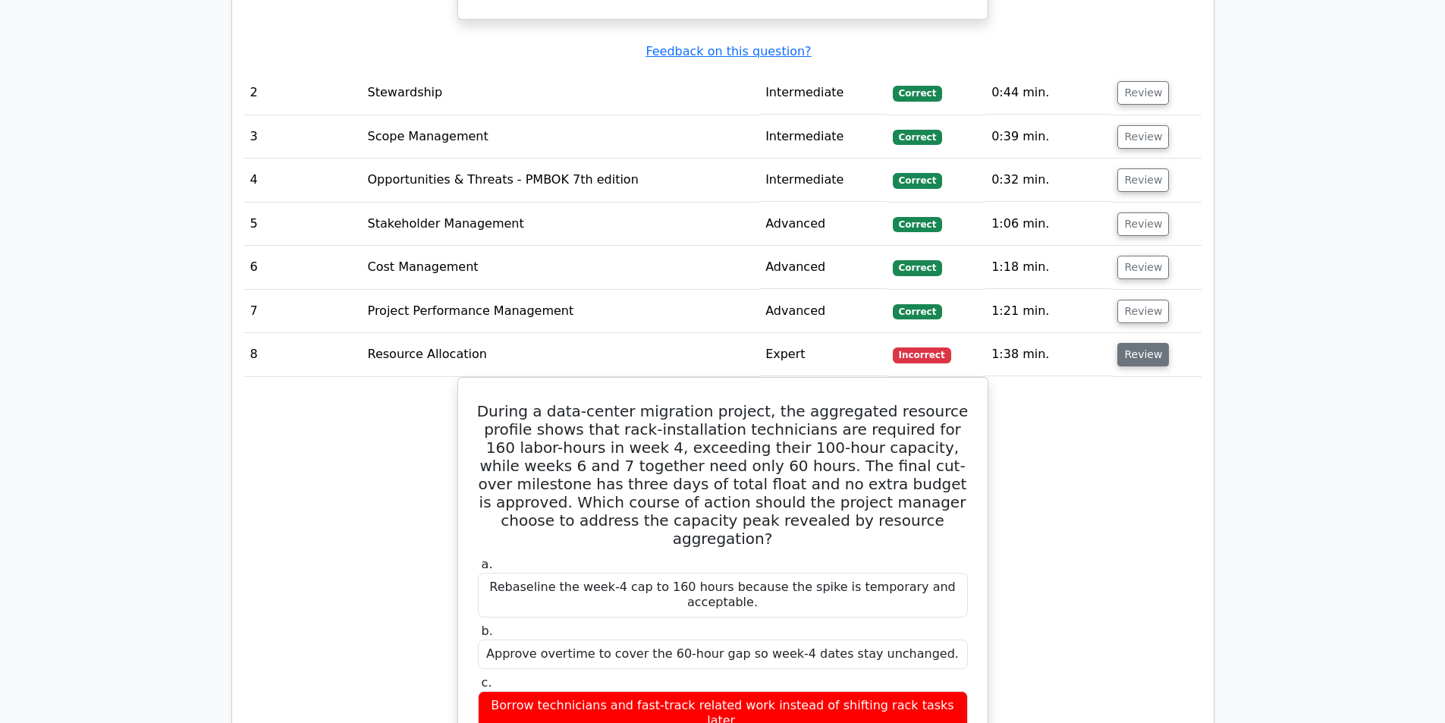
click at [1125, 343] on button "Review" at bounding box center [1144, 355] width 52 height 24
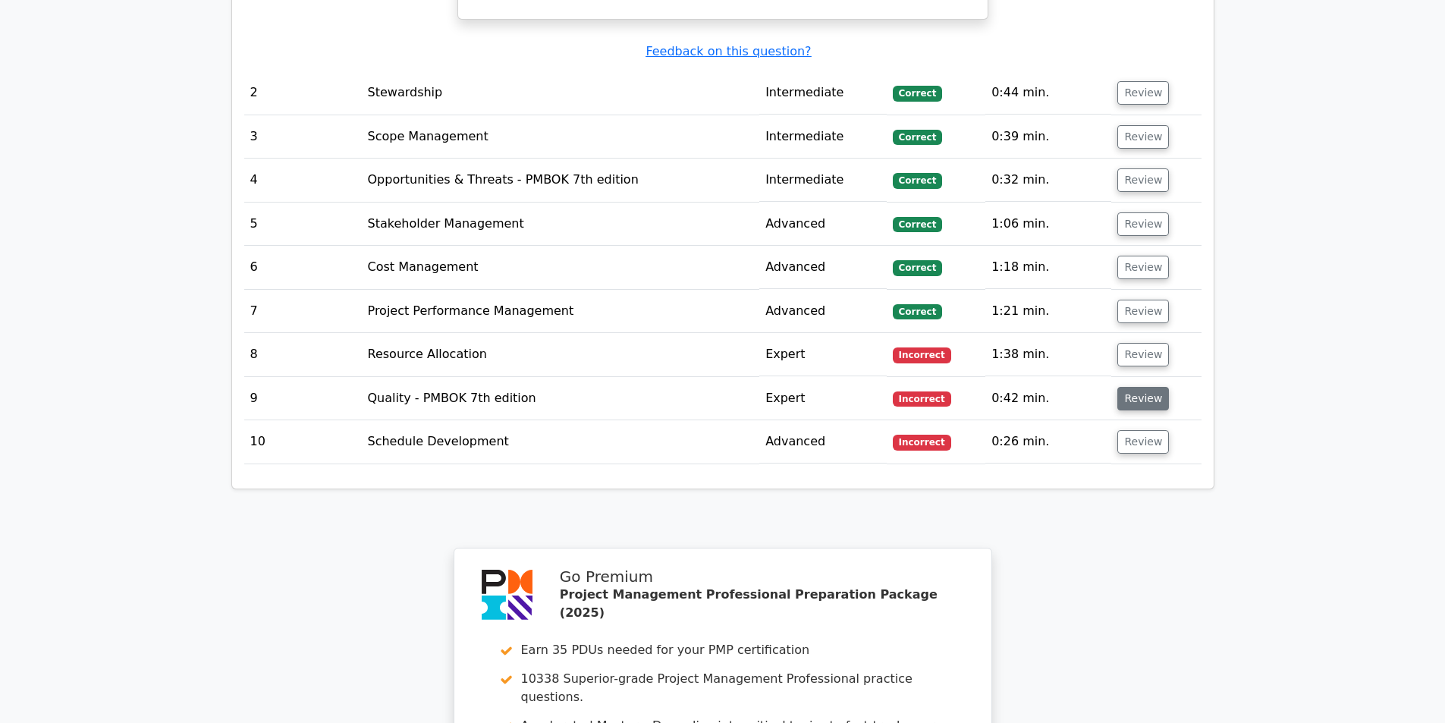
click at [1130, 387] on button "Review" at bounding box center [1144, 399] width 52 height 24
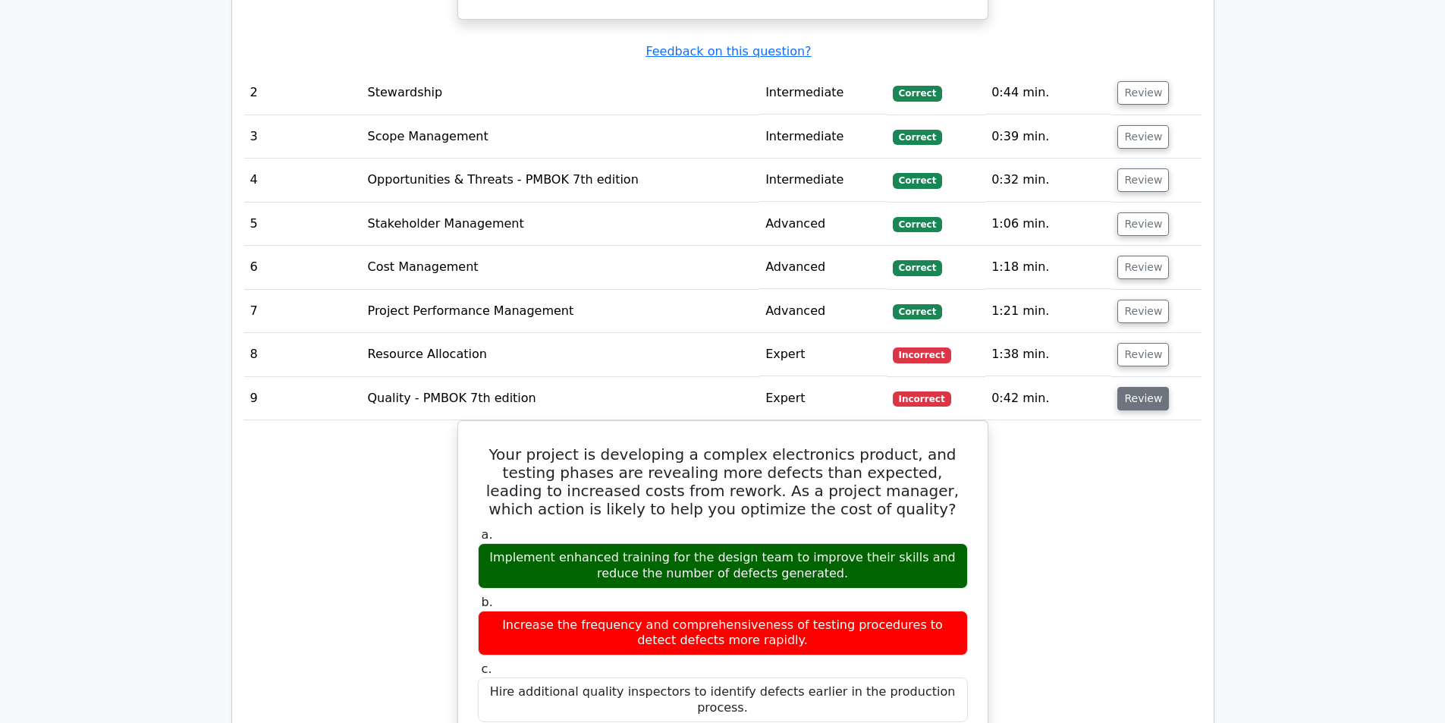
click at [1130, 387] on button "Review" at bounding box center [1144, 399] width 52 height 24
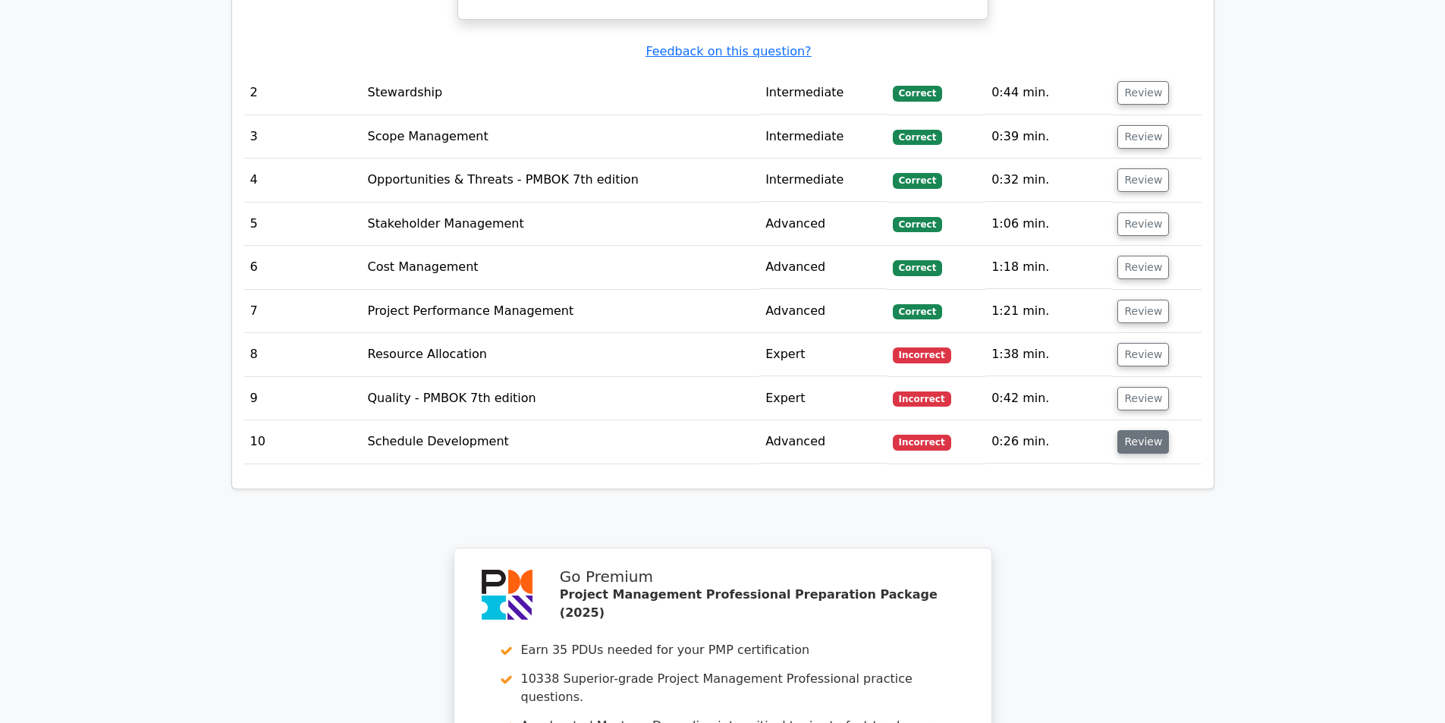
click at [1130, 430] on button "Review" at bounding box center [1144, 442] width 52 height 24
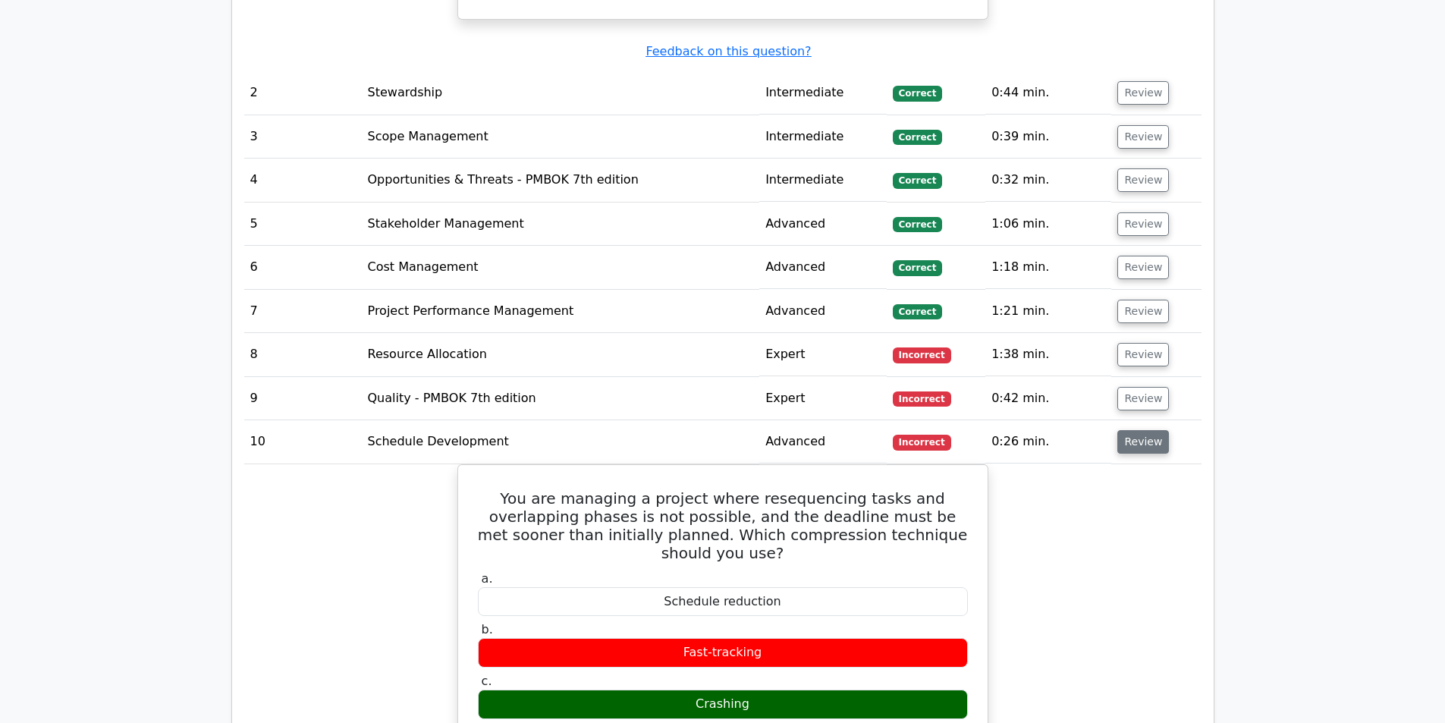
click at [1130, 430] on button "Review" at bounding box center [1144, 442] width 52 height 24
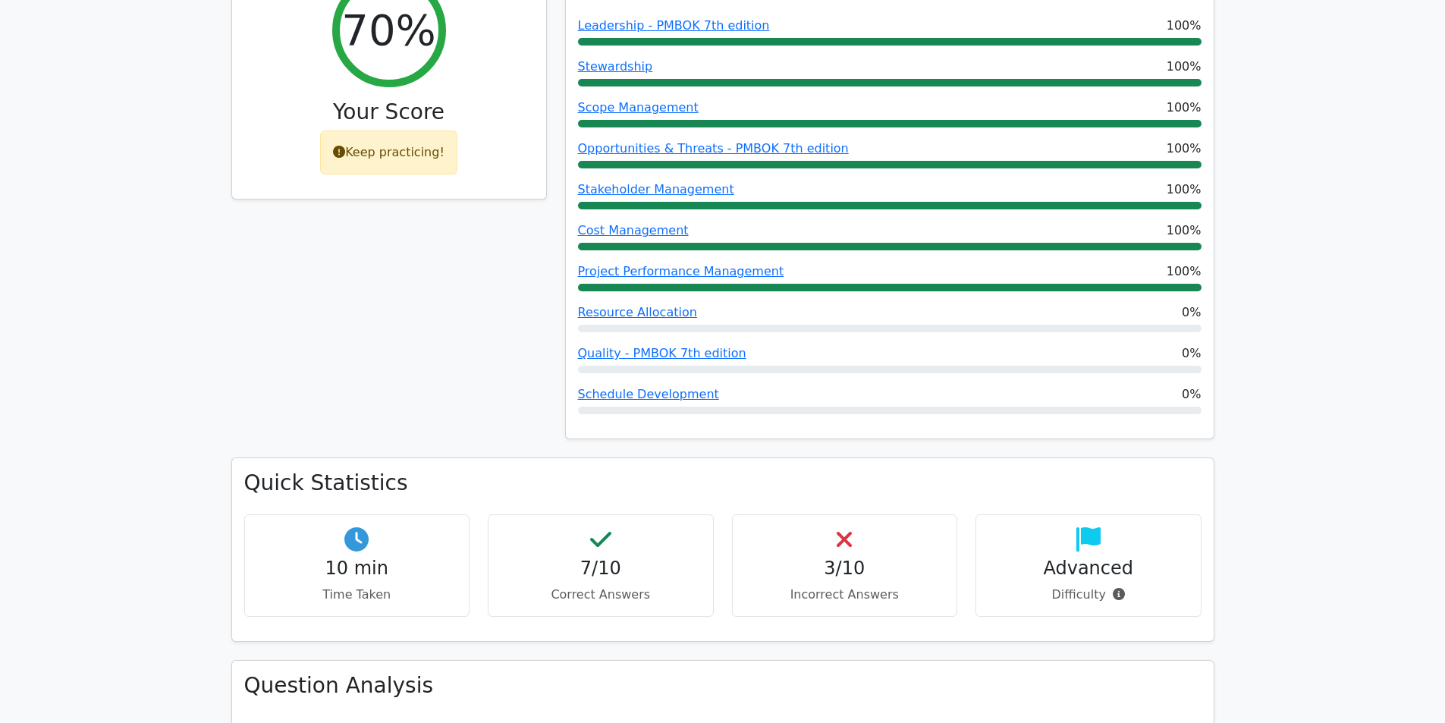
scroll to position [388, 0]
